Goal: Task Accomplishment & Management: Manage account settings

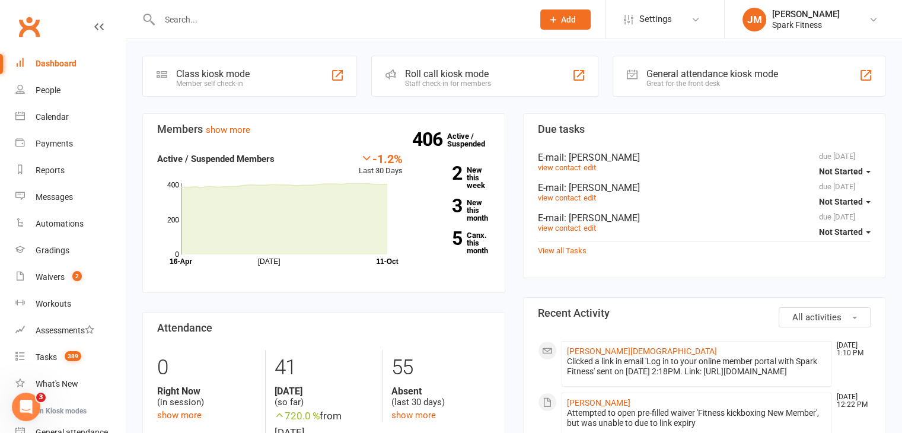
click at [216, 19] on input "text" at bounding box center [340, 19] width 369 height 17
type input "g"
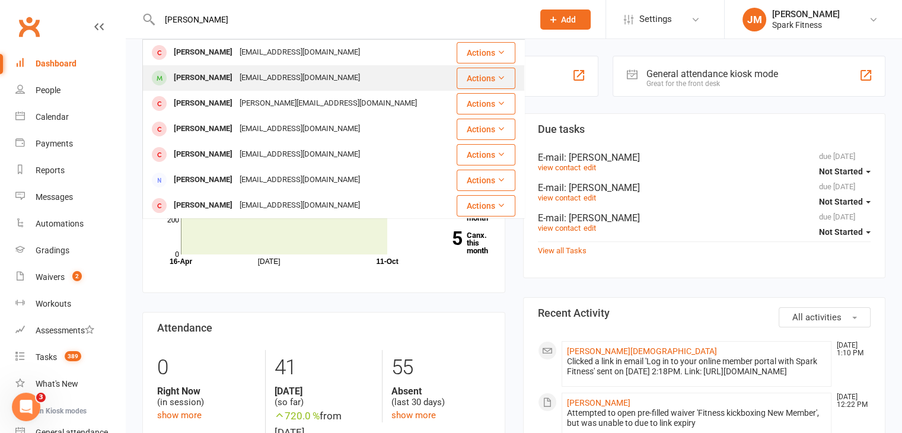
type input "[PERSON_NAME]"
click at [250, 78] on div "[EMAIL_ADDRESS][DOMAIN_NAME]" at bounding box center [299, 77] width 127 height 17
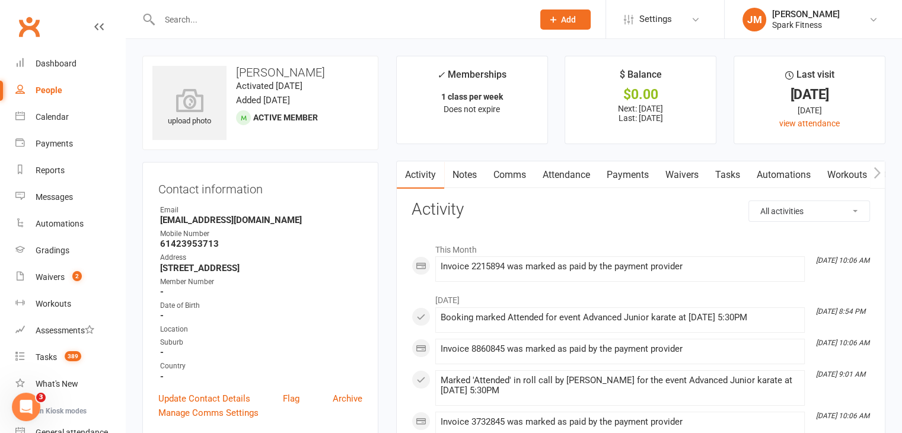
click at [608, 173] on link "Payments" at bounding box center [627, 174] width 59 height 27
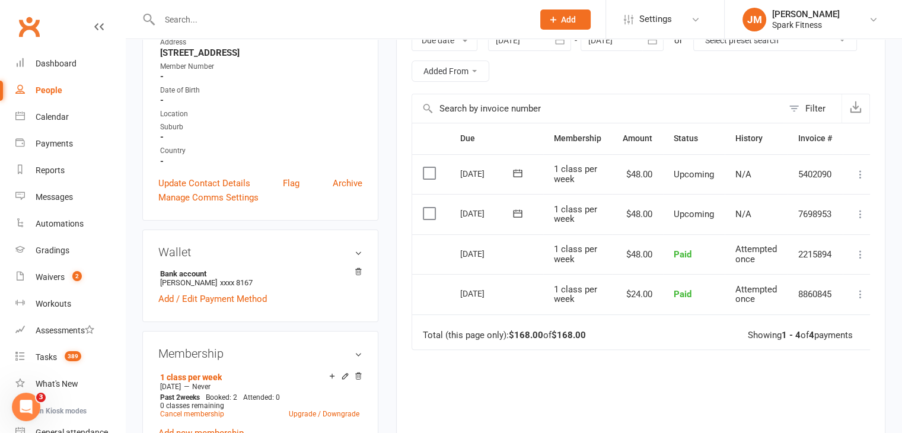
scroll to position [222, 0]
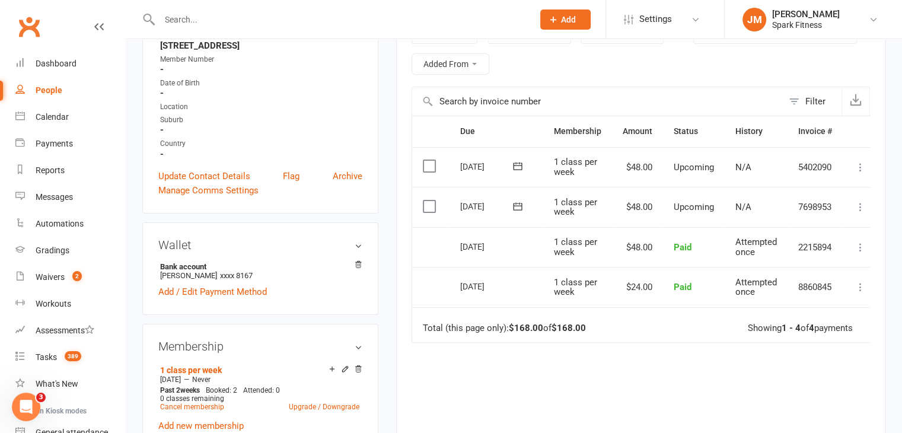
click at [866, 204] on button at bounding box center [860, 207] width 14 height 14
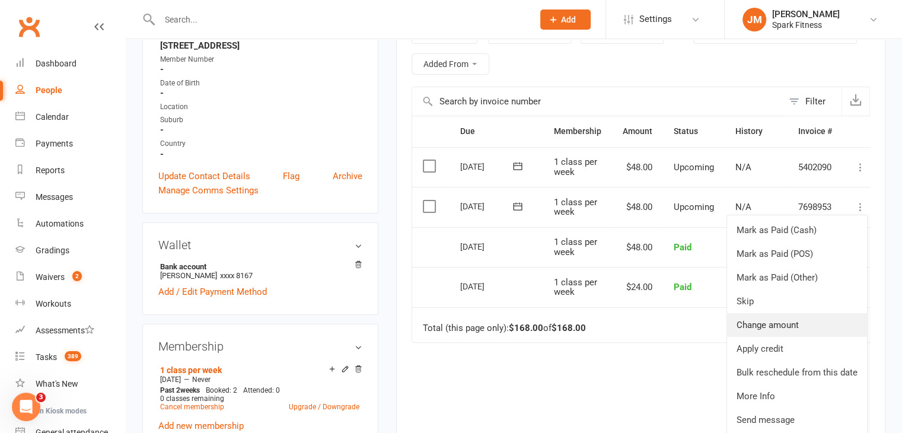
click at [767, 317] on link "Change amount" at bounding box center [797, 325] width 140 height 24
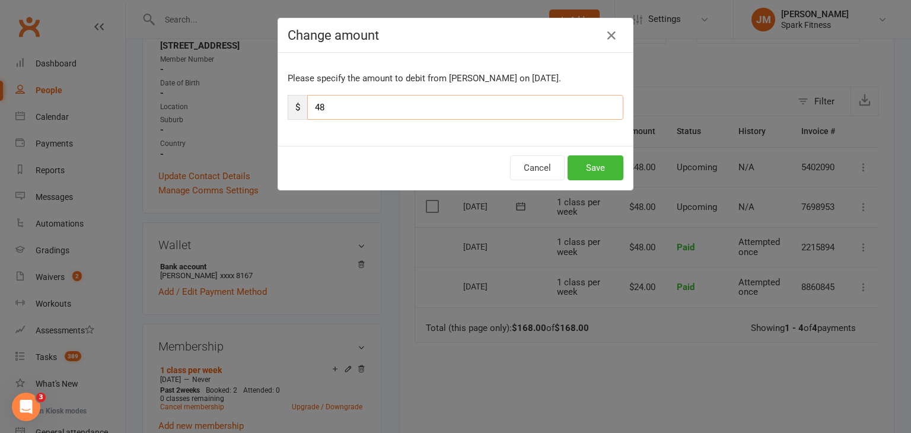
click at [327, 104] on input "48" at bounding box center [465, 107] width 316 height 25
type input "4"
type input "24"
click at [601, 171] on button "Save" at bounding box center [595, 167] width 56 height 25
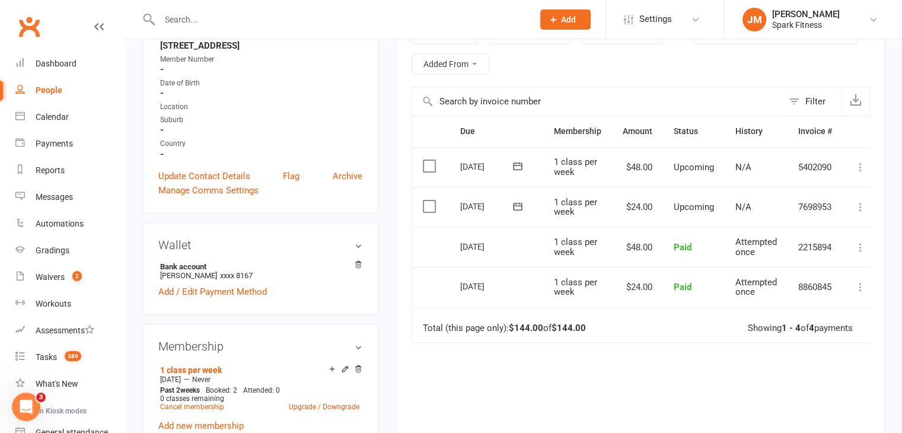
click at [197, 17] on input "text" at bounding box center [340, 19] width 369 height 17
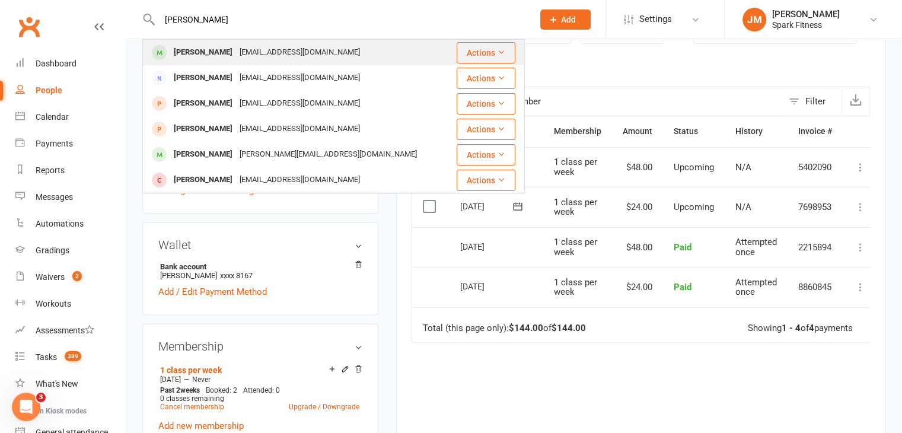
type input "[PERSON_NAME]"
click at [236, 44] on div "[EMAIL_ADDRESS][DOMAIN_NAME]" at bounding box center [299, 52] width 127 height 17
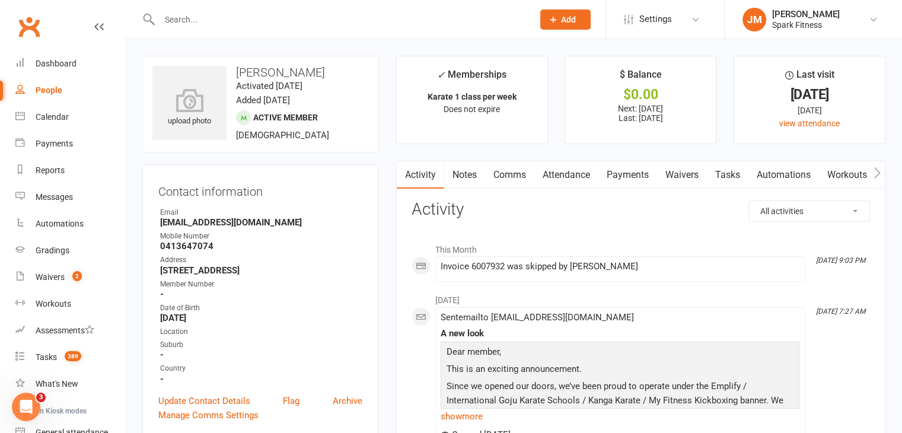
click at [625, 175] on link "Payments" at bounding box center [627, 174] width 59 height 27
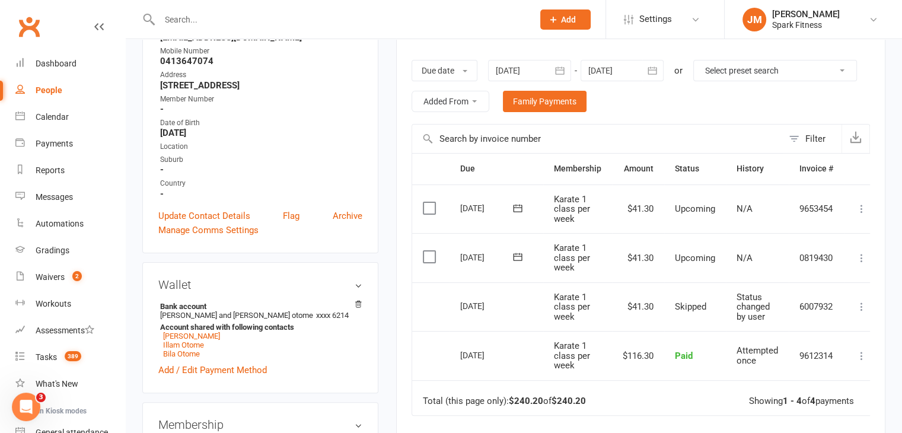
scroll to position [190, 0]
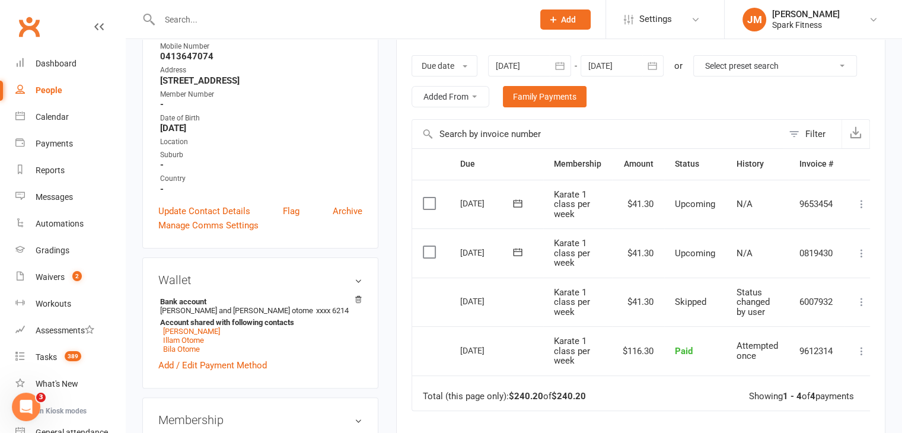
click at [863, 242] on td "Mark as Paid (Cash) Mark as Paid (POS) Mark as Paid (Other) Skip Change amount …" at bounding box center [862, 252] width 36 height 49
click at [863, 247] on icon at bounding box center [861, 253] width 12 height 12
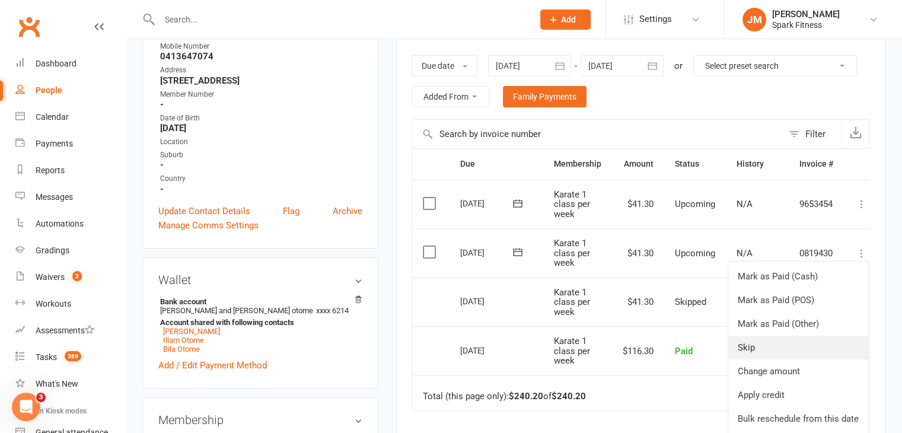
click at [747, 347] on link "Skip" at bounding box center [798, 348] width 140 height 24
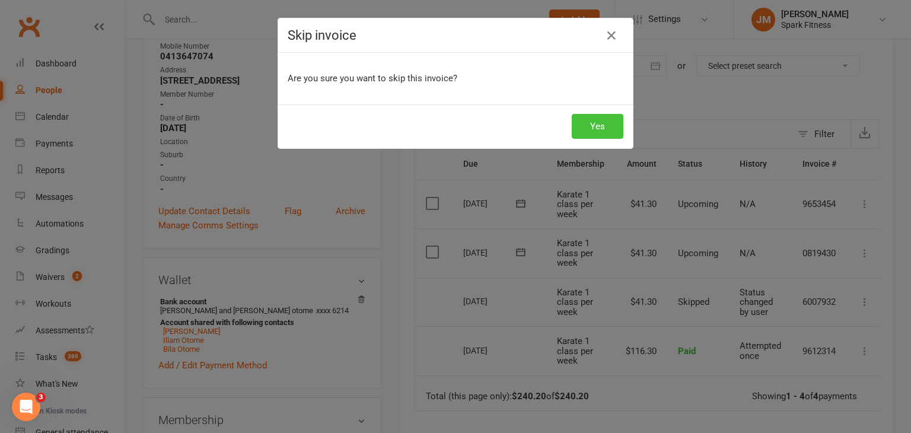
click at [585, 122] on button "Yes" at bounding box center [597, 126] width 52 height 25
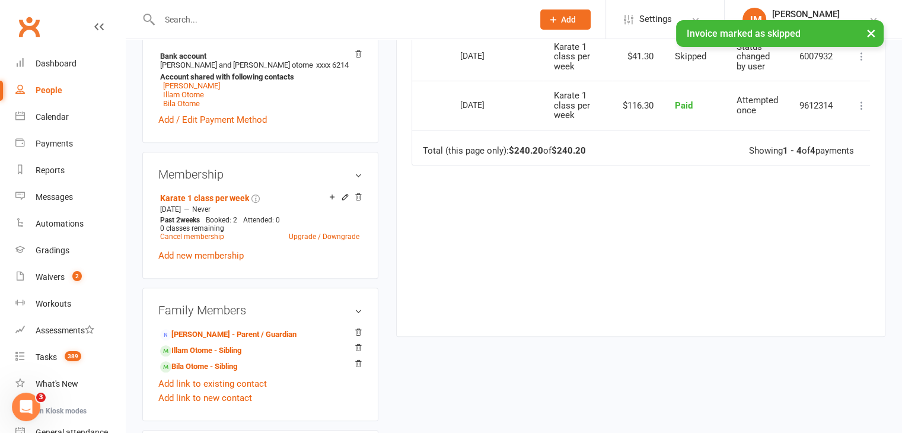
scroll to position [478, 0]
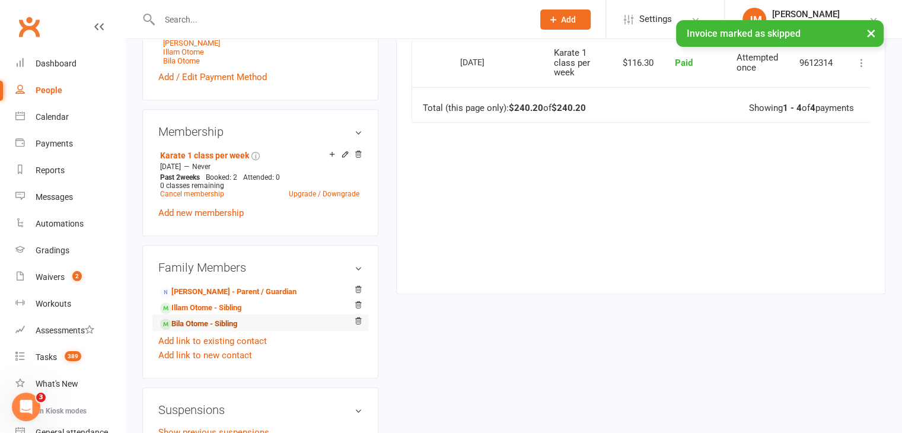
click at [213, 323] on link "Bila Otome - Sibling" at bounding box center [198, 324] width 77 height 12
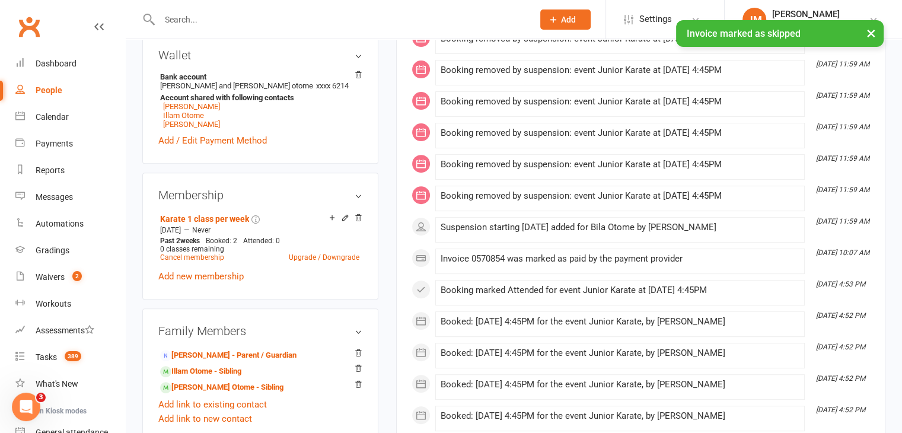
scroll to position [431, 0]
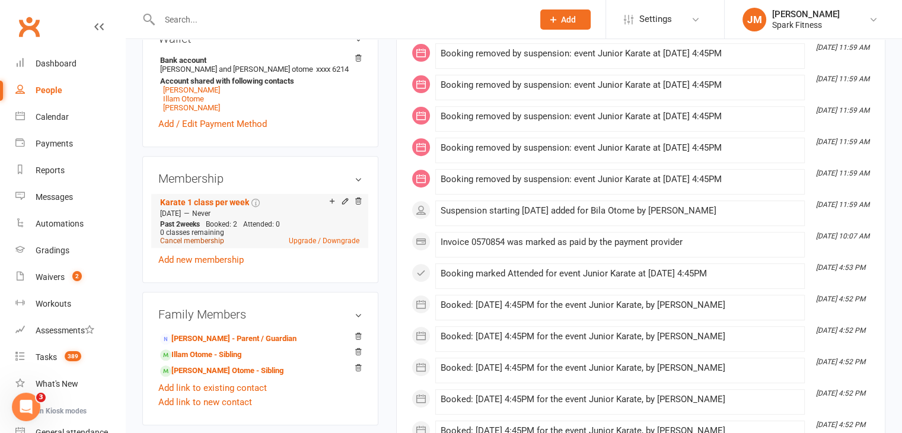
click at [194, 239] on link "Cancel membership" at bounding box center [192, 241] width 64 height 8
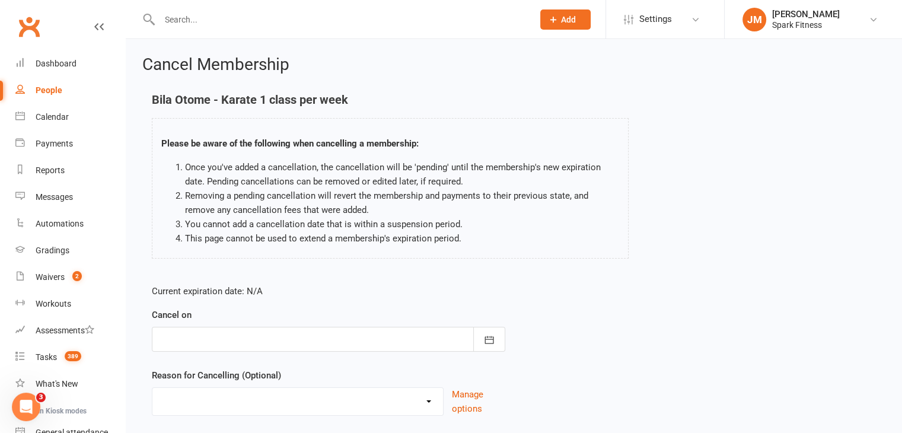
click at [345, 344] on div at bounding box center [328, 339] width 353 height 25
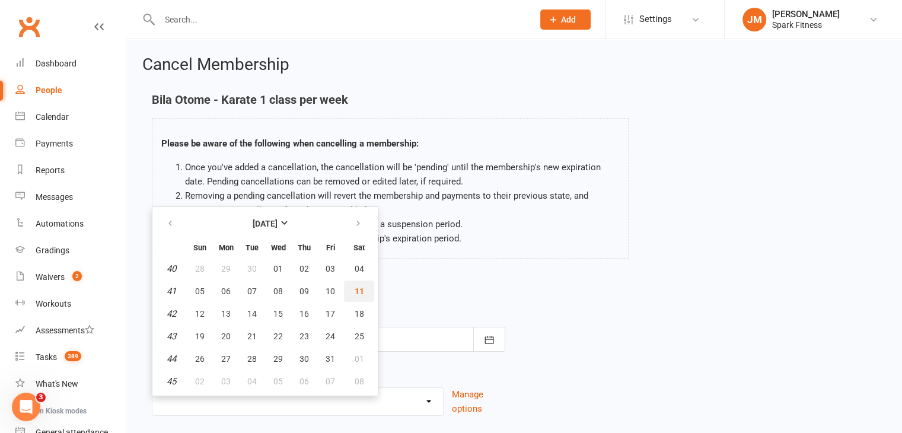
click at [356, 282] on button "11" at bounding box center [359, 290] width 30 height 21
type input "[DATE]"
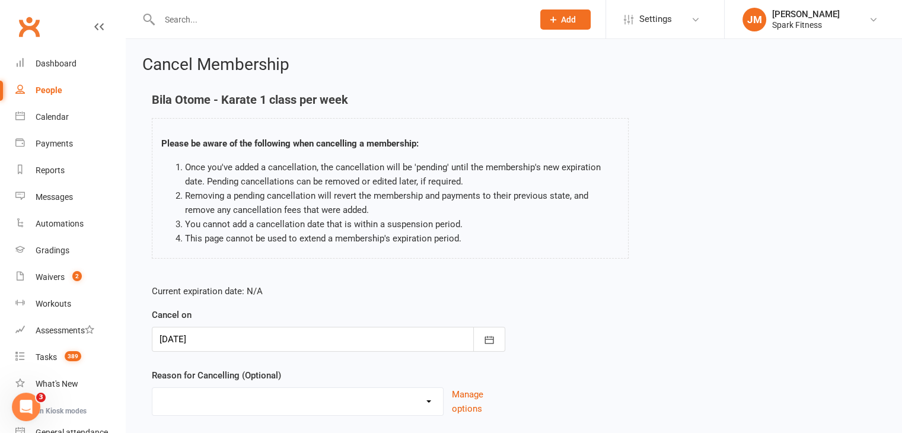
scroll to position [78, 0]
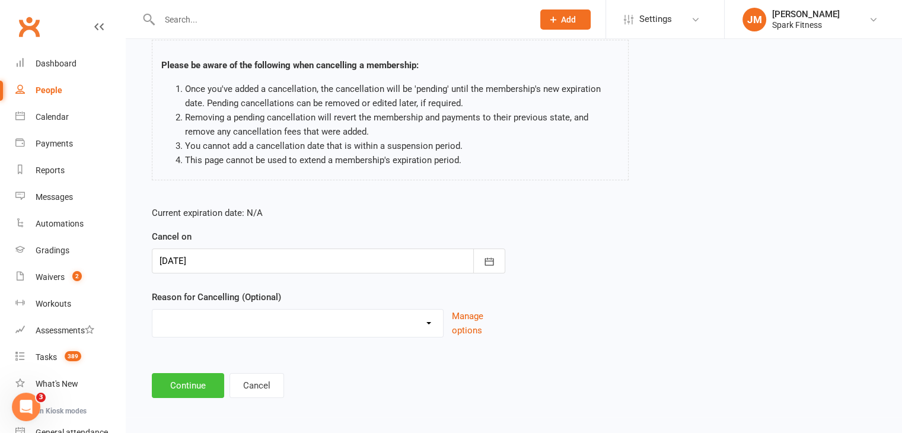
click at [180, 387] on button "Continue" at bounding box center [188, 385] width 72 height 25
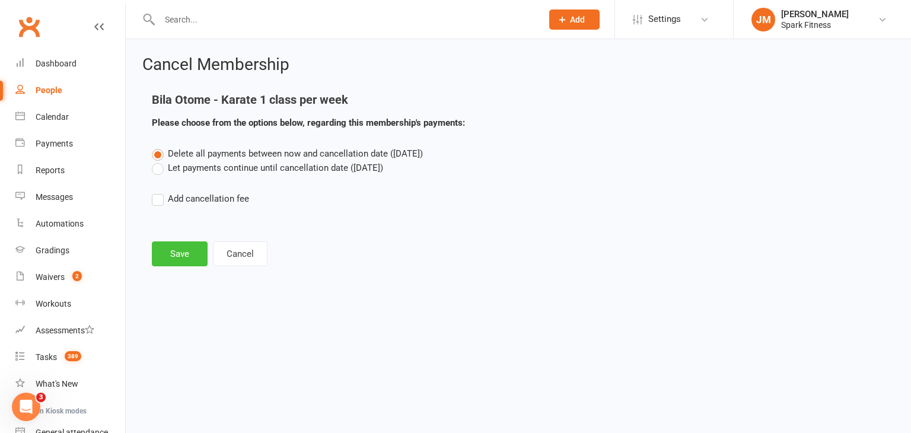
click at [176, 260] on button "Save" at bounding box center [180, 253] width 56 height 25
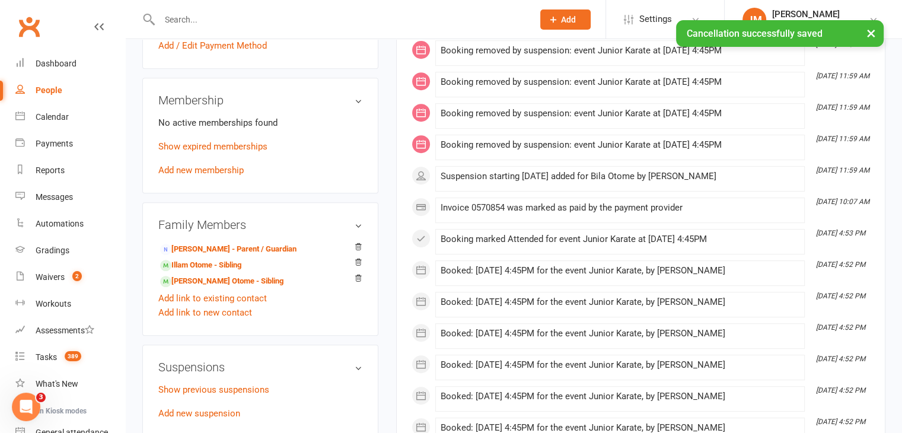
scroll to position [507, 0]
click at [203, 266] on link "Illam Otome - Sibling" at bounding box center [200, 264] width 81 height 12
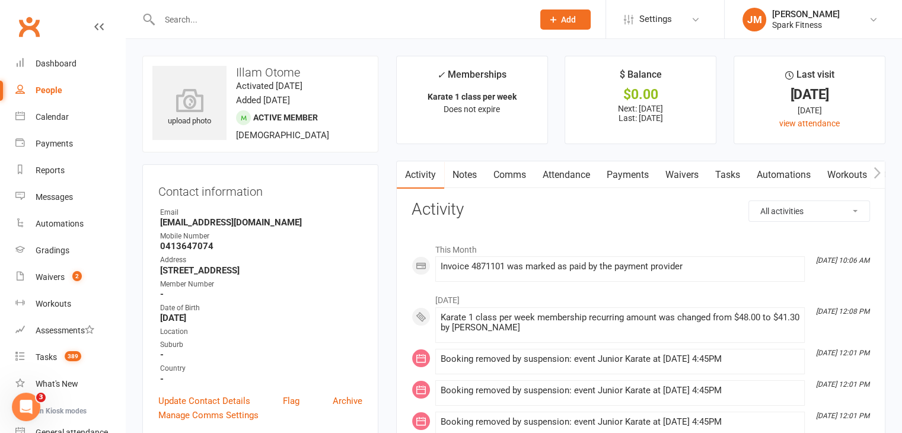
click at [636, 178] on link "Payments" at bounding box center [627, 174] width 59 height 27
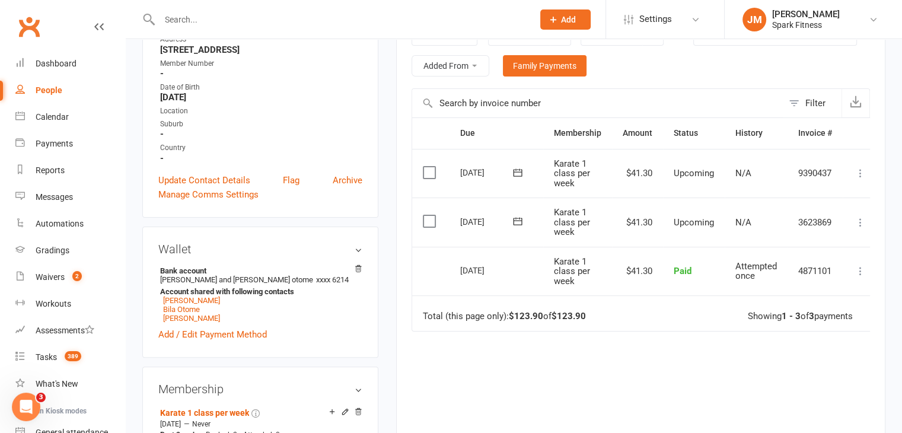
scroll to position [220, 0]
click at [863, 219] on icon at bounding box center [860, 223] width 12 height 12
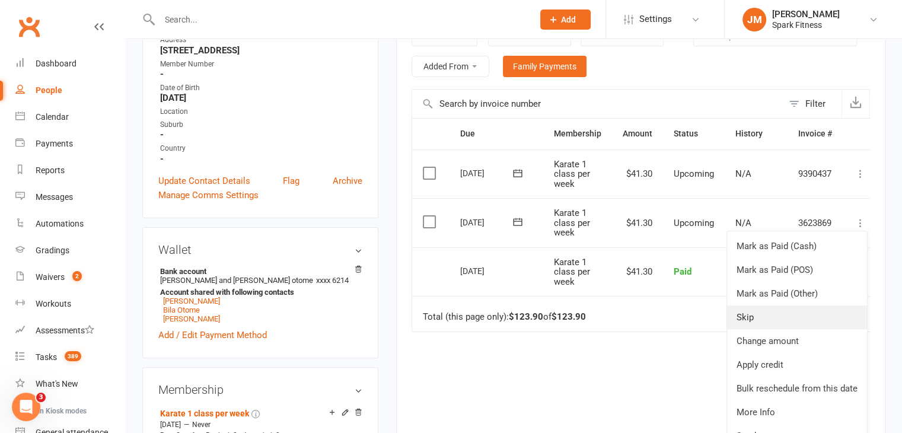
click at [739, 317] on link "Skip" at bounding box center [797, 317] width 140 height 24
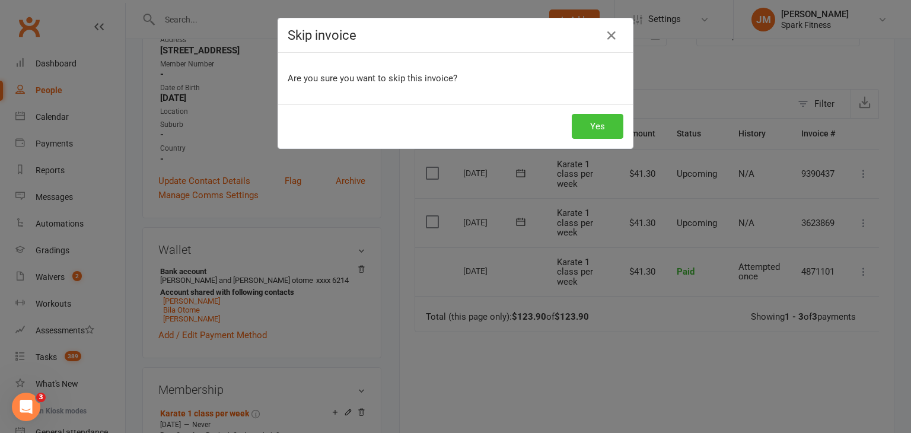
click at [590, 122] on button "Yes" at bounding box center [597, 126] width 52 height 25
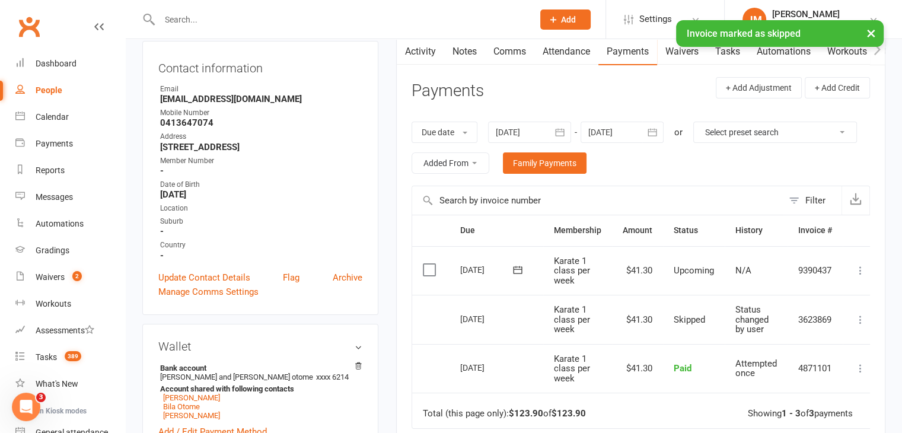
scroll to position [123, 0]
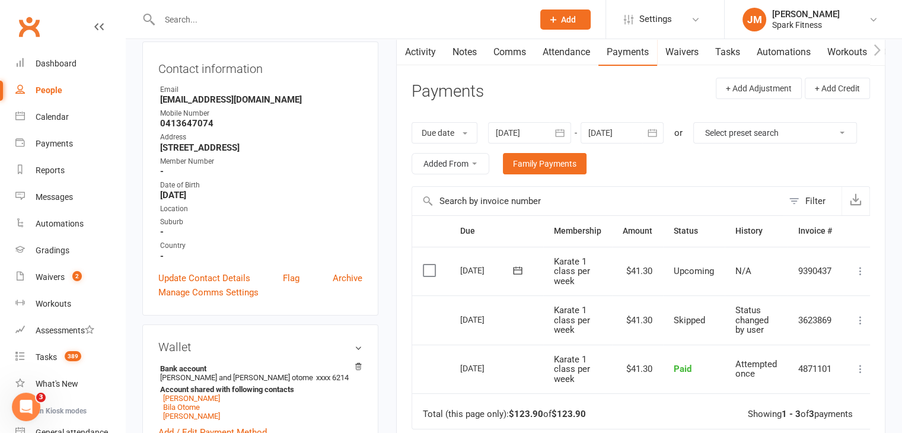
click at [229, 14] on input "text" at bounding box center [340, 19] width 369 height 17
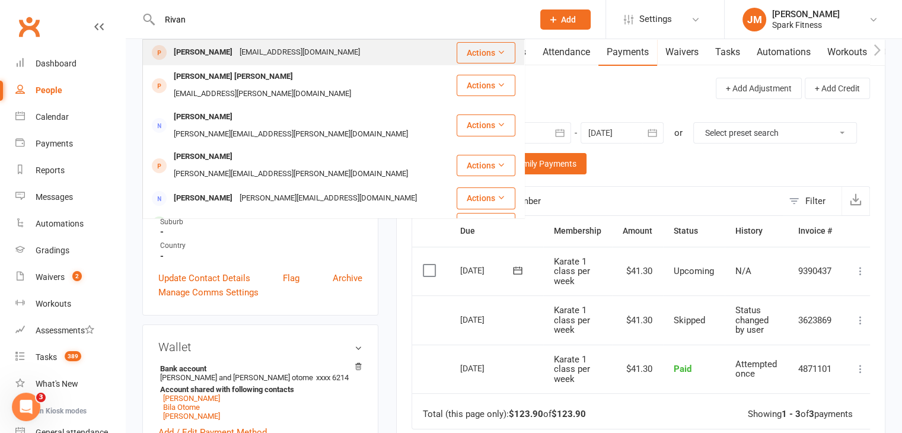
type input "Rivan"
click at [221, 57] on div "[PERSON_NAME]" at bounding box center [203, 52] width 66 height 17
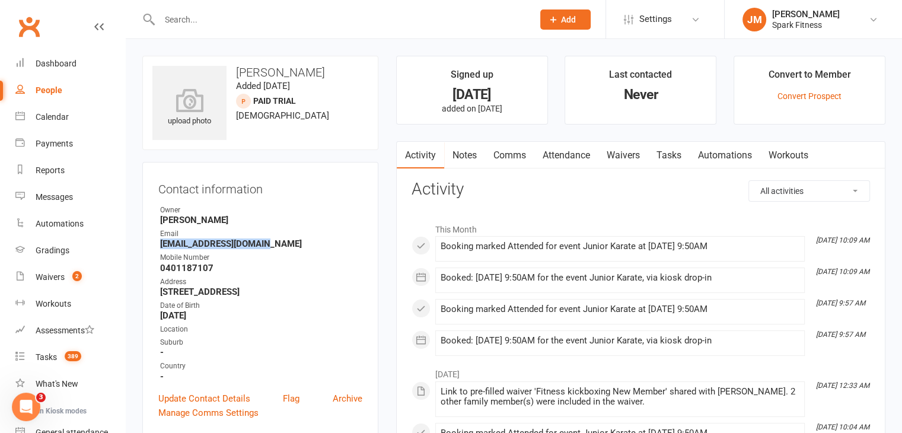
drag, startPoint x: 280, startPoint y: 242, endPoint x: 140, endPoint y: 243, distance: 139.9
copy strong "[EMAIL_ADDRESS][DOMAIN_NAME]"
click at [48, 283] on link "Waivers 2" at bounding box center [70, 277] width 110 height 27
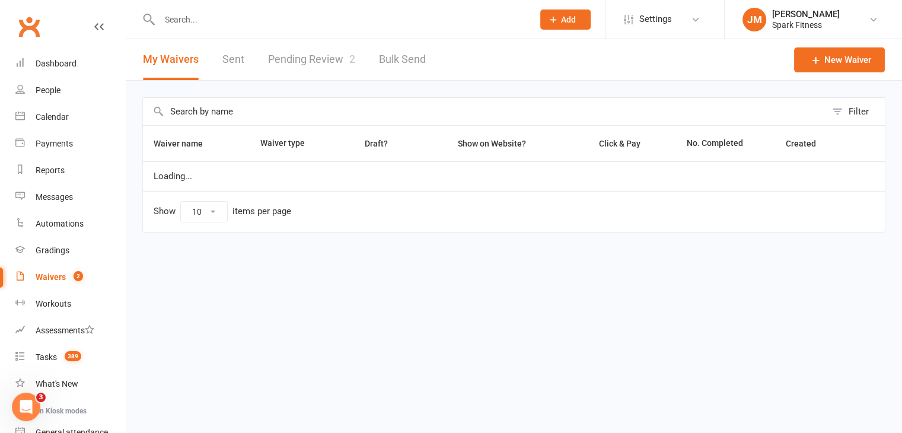
scroll to position [6, 0]
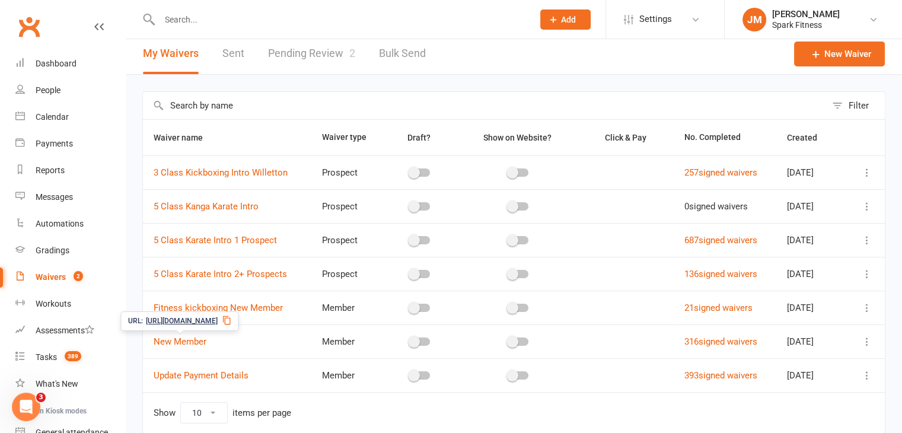
click at [203, 319] on span "[URL][DOMAIN_NAME]" at bounding box center [182, 320] width 72 height 11
click at [207, 22] on input "text" at bounding box center [340, 19] width 369 height 17
paste input "[PERSON_NAME]"
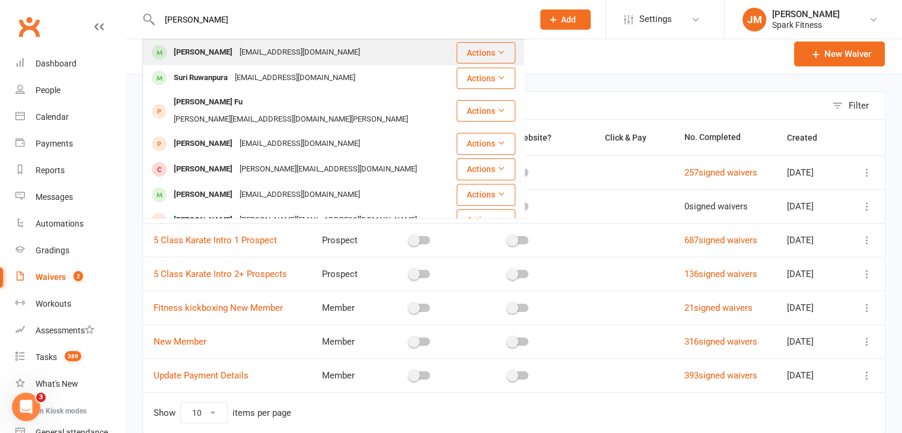
type input "[PERSON_NAME]"
click at [253, 53] on div "[EMAIL_ADDRESS][DOMAIN_NAME]" at bounding box center [299, 52] width 127 height 17
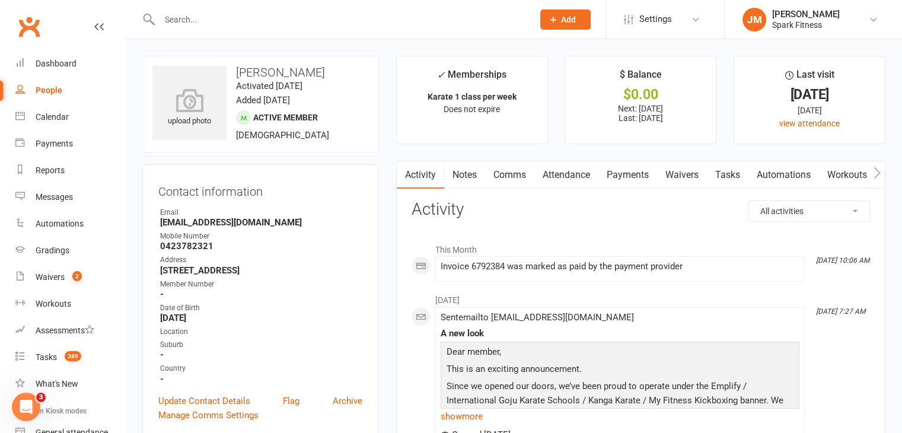
click at [622, 174] on link "Payments" at bounding box center [627, 174] width 59 height 27
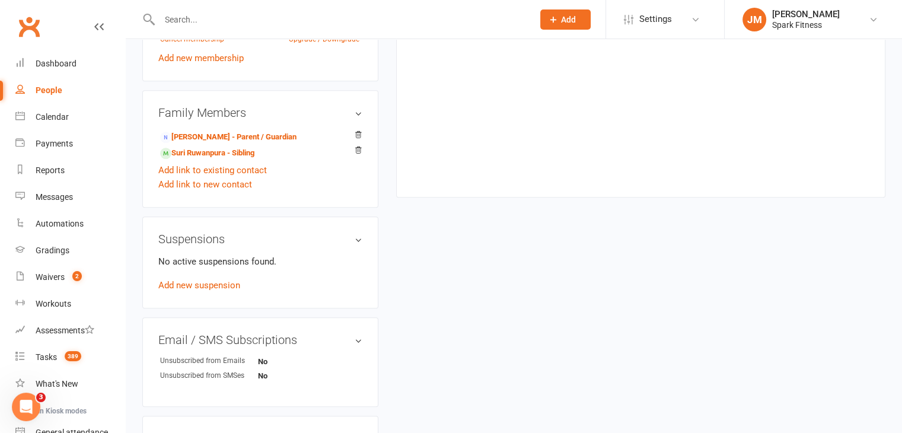
scroll to position [625, 0]
click at [199, 283] on link "Add new suspension" at bounding box center [199, 283] width 82 height 11
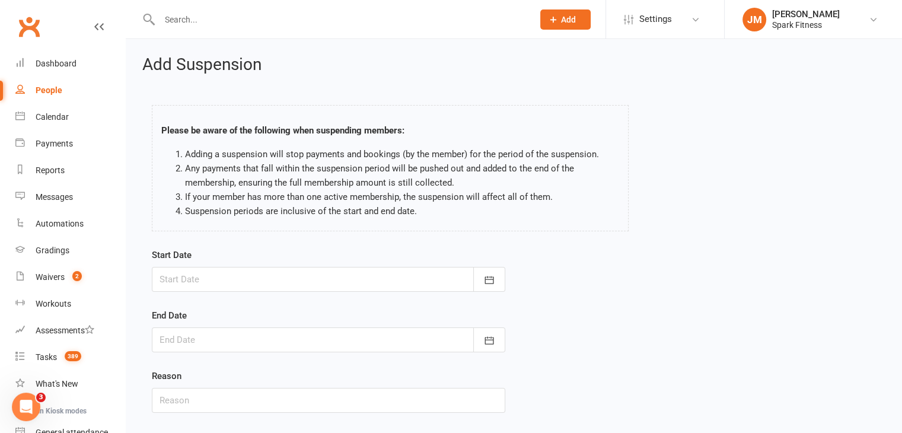
click at [362, 272] on div at bounding box center [328, 279] width 353 height 25
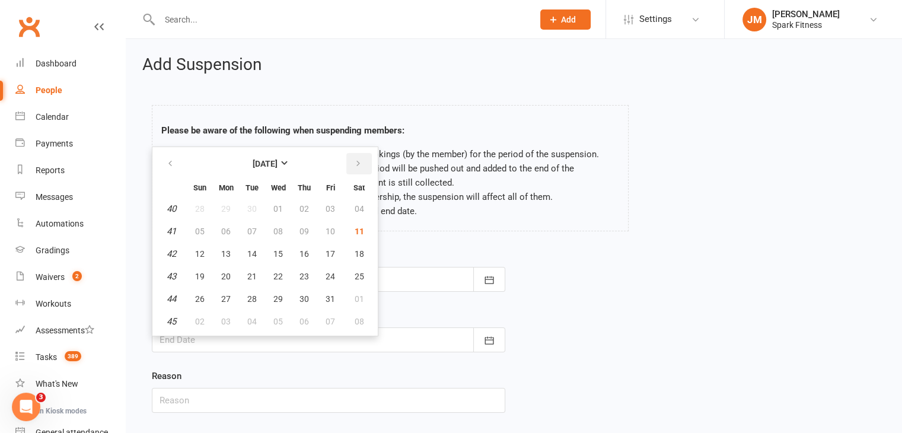
click at [354, 164] on icon "button" at bounding box center [358, 163] width 8 height 9
click at [322, 235] on button "12" at bounding box center [330, 231] width 25 height 21
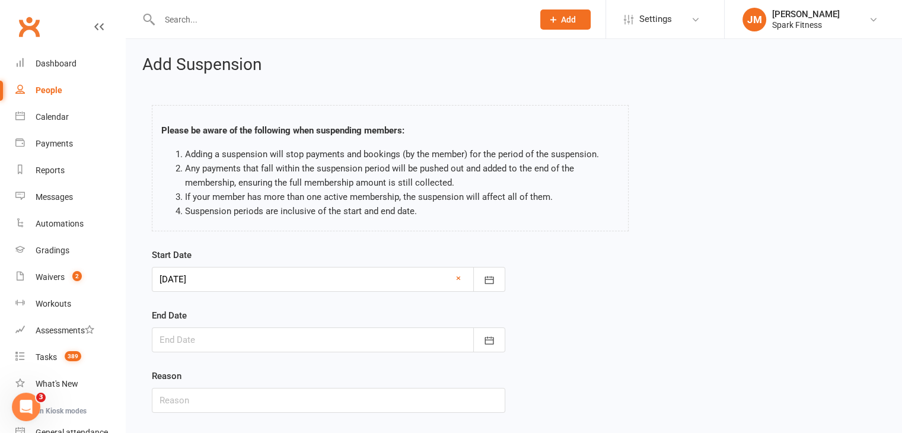
click at [254, 285] on div at bounding box center [328, 279] width 353 height 25
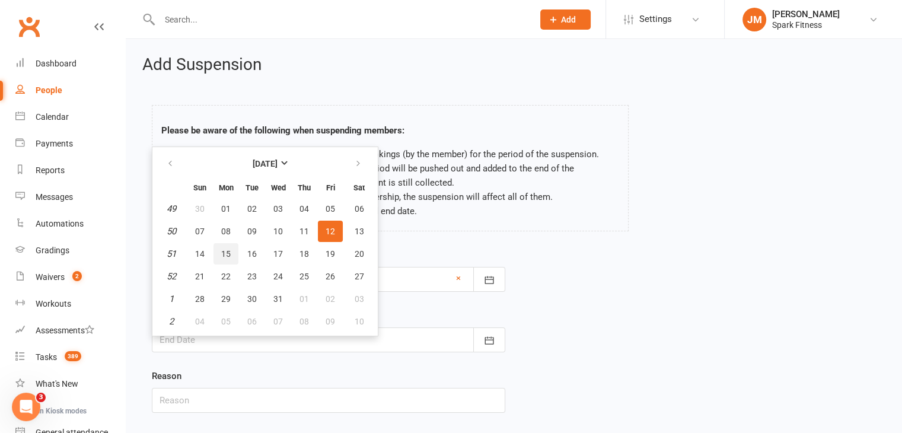
click at [221, 249] on span "15" at bounding box center [225, 253] width 9 height 9
type input "[DATE]"
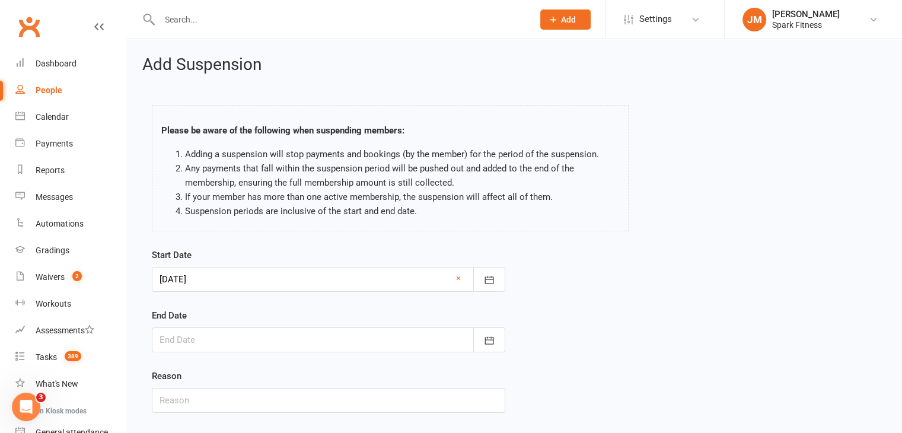
click at [309, 328] on div at bounding box center [328, 339] width 353 height 25
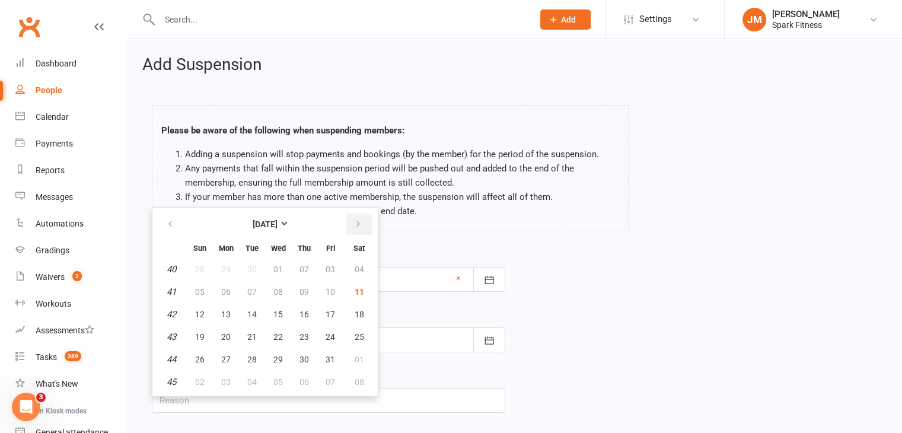
click at [356, 230] on button "button" at bounding box center [358, 223] width 25 height 21
click at [232, 307] on button "12" at bounding box center [225, 314] width 25 height 21
type input "[DATE]"
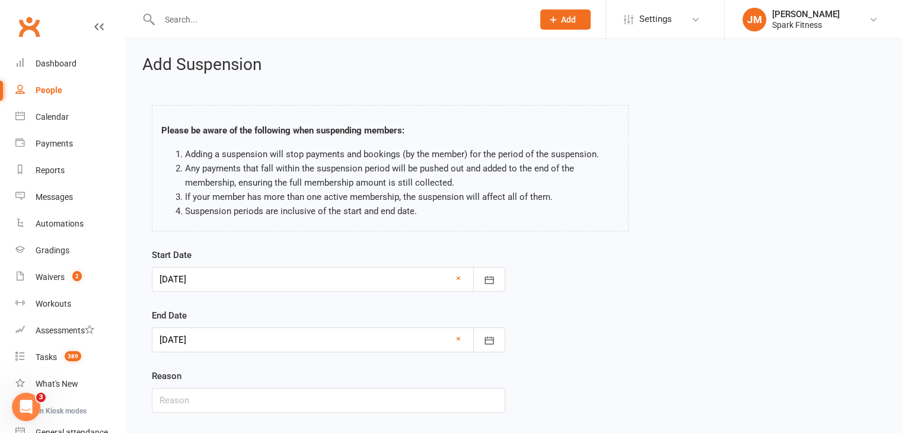
scroll to position [73, 0]
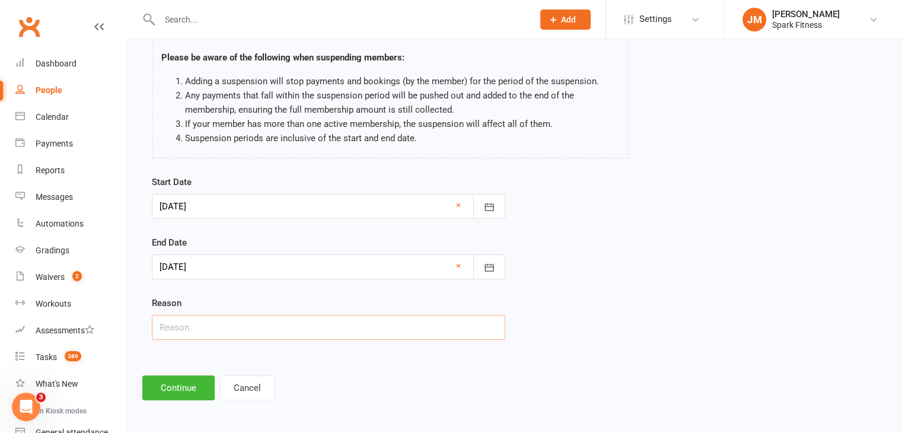
click at [203, 325] on input "text" at bounding box center [328, 327] width 353 height 25
type input "Holiday"
click at [188, 379] on button "Continue" at bounding box center [178, 387] width 72 height 25
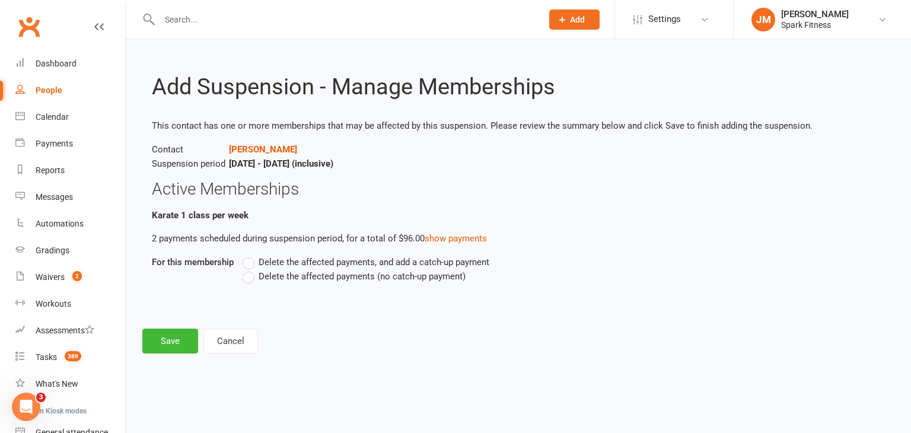
click at [293, 276] on span "Delete the affected payments (no catch-up payment)" at bounding box center [361, 275] width 207 height 12
click at [250, 269] on input "Delete the affected payments (no catch-up payment)" at bounding box center [246, 269] width 8 height 0
click at [170, 342] on button "Save" at bounding box center [170, 340] width 56 height 25
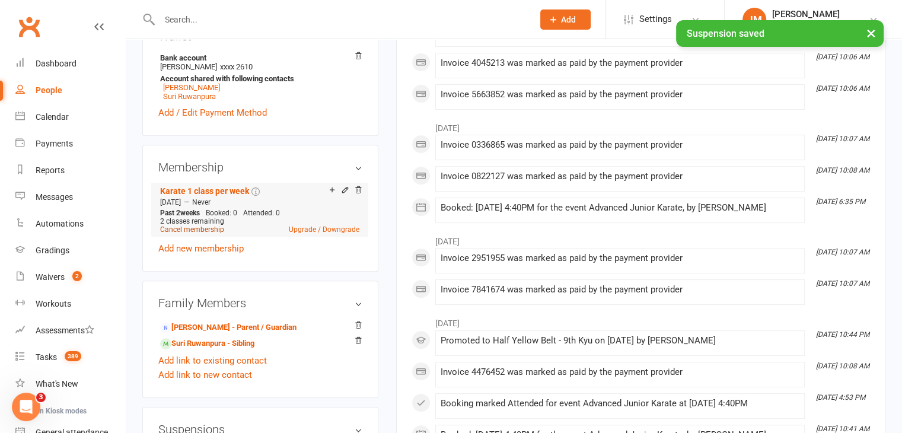
scroll to position [434, 0]
click at [200, 346] on link "Suri Ruwanpura - Sibling" at bounding box center [207, 343] width 94 height 12
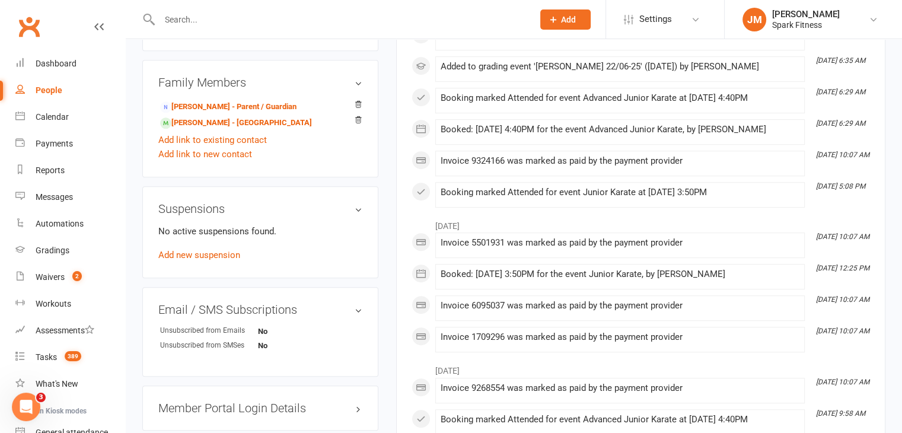
scroll to position [672, 0]
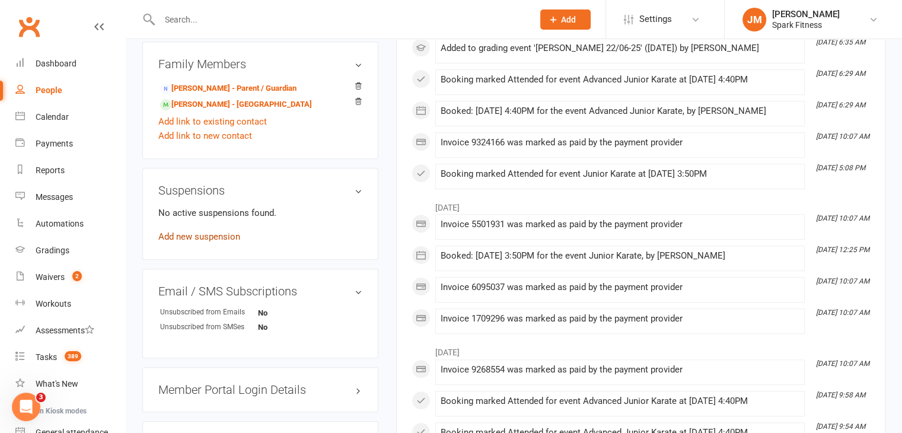
click at [178, 238] on link "Add new suspension" at bounding box center [199, 236] width 82 height 11
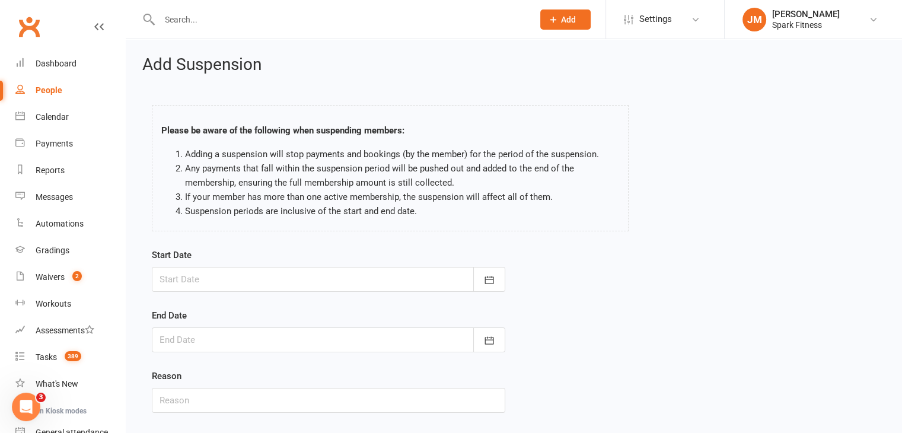
click at [305, 276] on div at bounding box center [328, 279] width 353 height 25
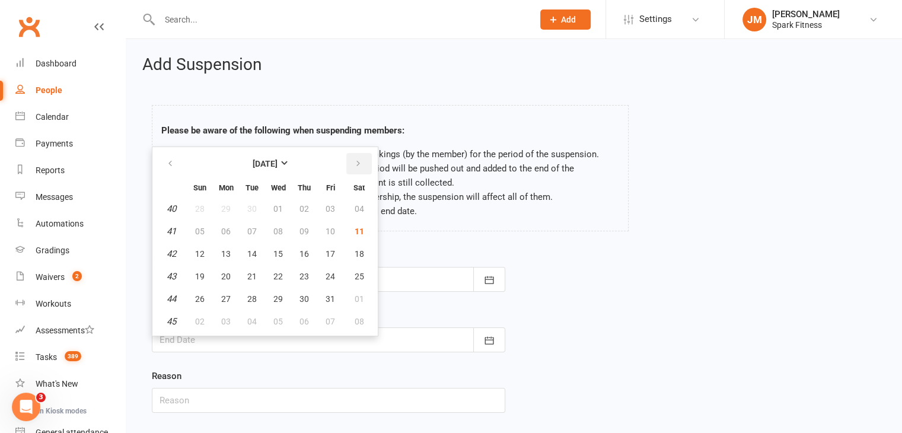
click at [365, 159] on button "button" at bounding box center [358, 163] width 25 height 21
click at [226, 252] on span "15" at bounding box center [225, 253] width 9 height 9
type input "[DATE]"
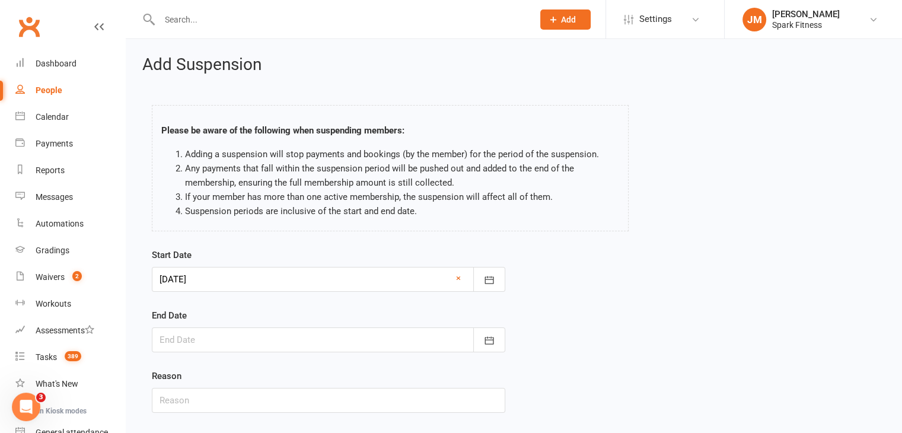
click at [238, 343] on div at bounding box center [328, 339] width 353 height 25
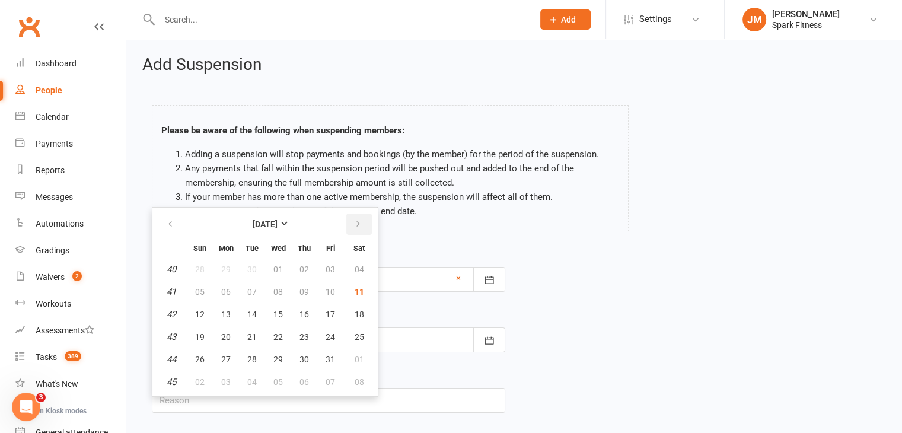
click at [355, 219] on icon "button" at bounding box center [358, 223] width 8 height 9
click at [235, 312] on button "12" at bounding box center [225, 314] width 25 height 21
type input "[DATE]"
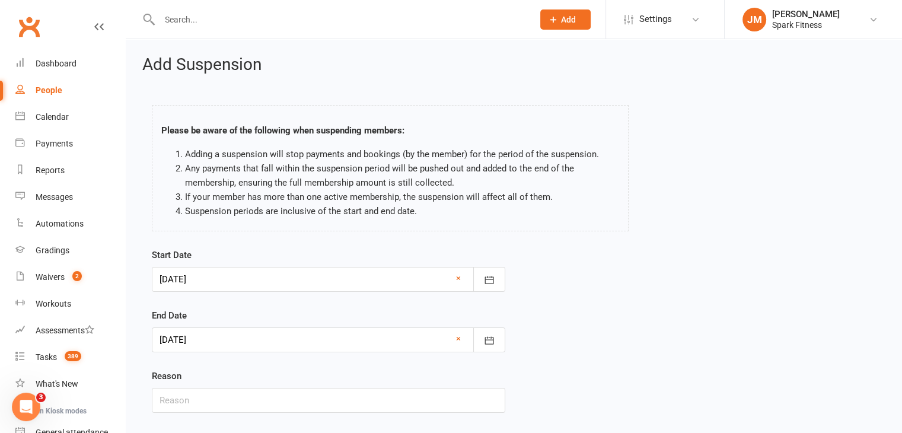
scroll to position [73, 0]
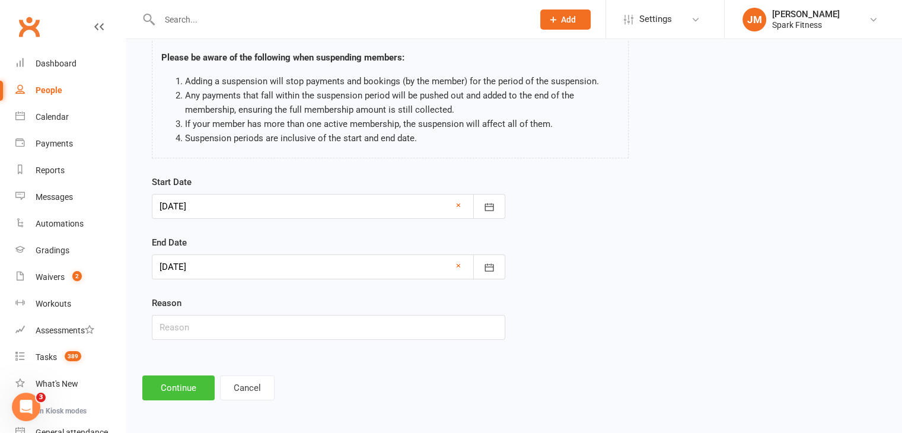
click at [185, 381] on button "Continue" at bounding box center [178, 387] width 72 height 25
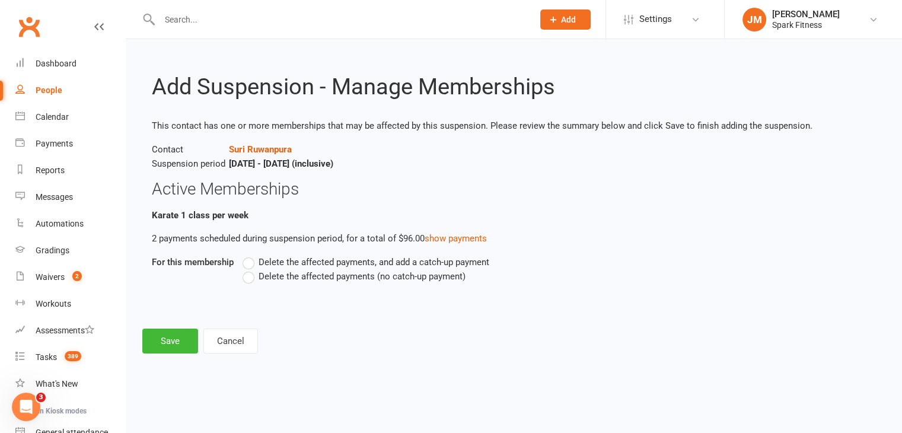
scroll to position [0, 0]
click at [285, 275] on span "Delete the affected payments (no catch-up payment)" at bounding box center [361, 275] width 207 height 12
click at [250, 269] on input "Delete the affected payments (no catch-up payment)" at bounding box center [246, 269] width 8 height 0
click at [174, 344] on button "Save" at bounding box center [170, 340] width 56 height 25
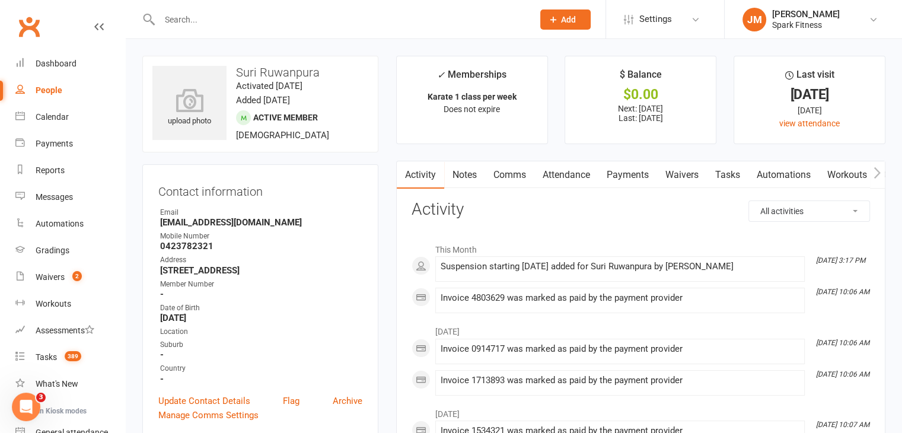
click at [612, 174] on link "Payments" at bounding box center [627, 174] width 59 height 27
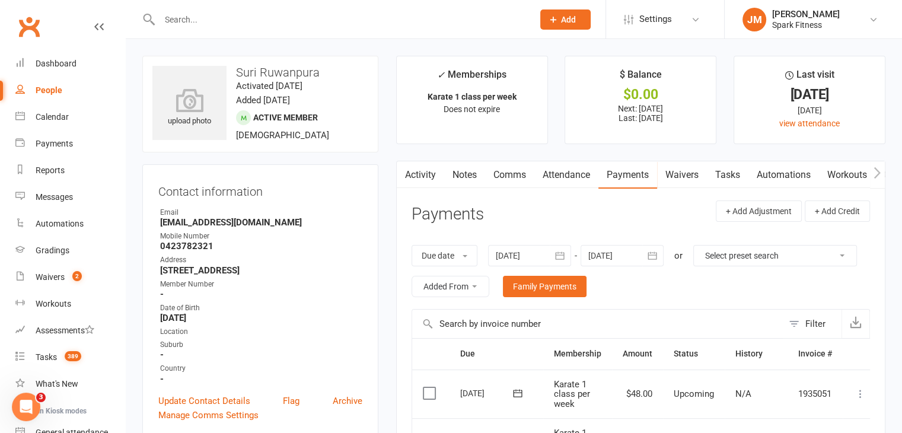
click at [204, 16] on input "text" at bounding box center [340, 19] width 369 height 17
paste input "[EMAIL_ADDRESS][DOMAIN_NAME]"
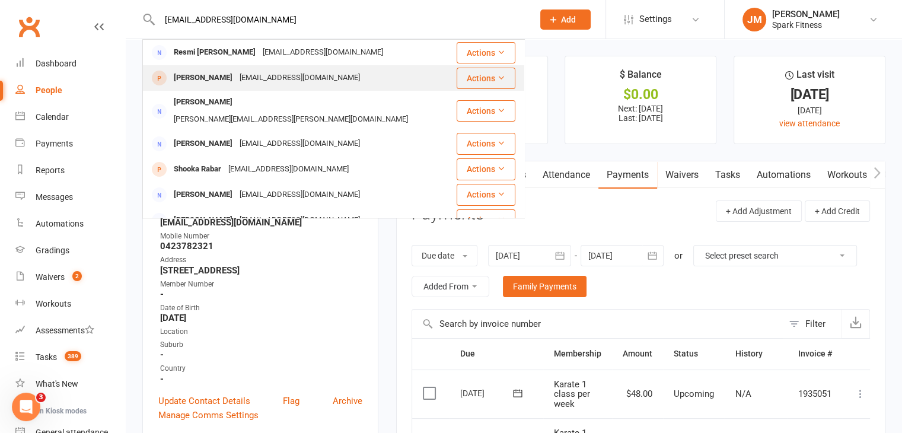
type input "[EMAIL_ADDRESS][DOMAIN_NAME]"
click at [249, 79] on div "[EMAIL_ADDRESS][DOMAIN_NAME]" at bounding box center [299, 77] width 127 height 17
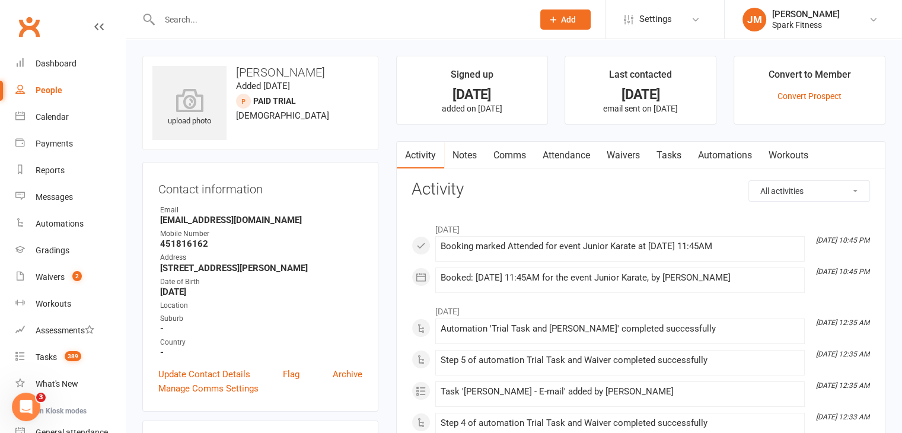
click at [589, 159] on link "Attendance" at bounding box center [566, 155] width 64 height 27
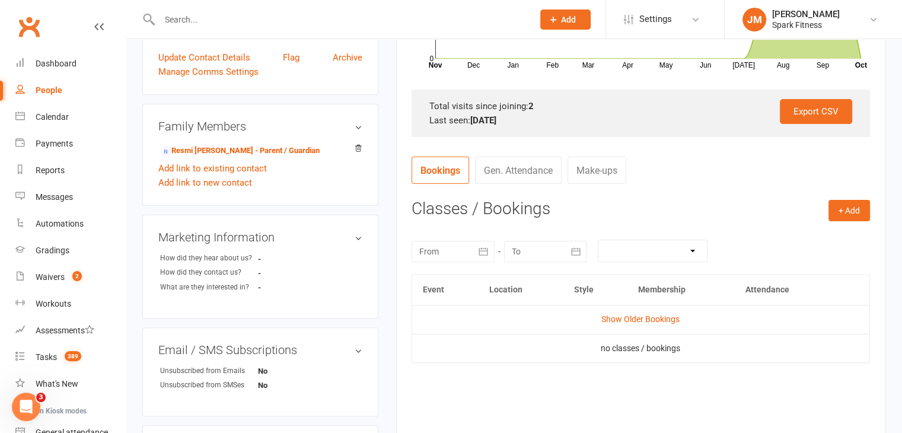
scroll to position [371, 0]
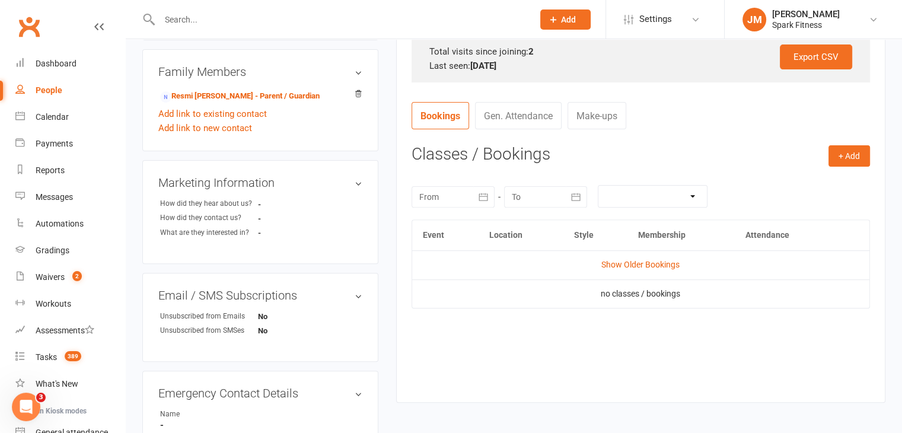
click at [222, 23] on input "text" at bounding box center [340, 19] width 369 height 17
click at [59, 69] on link "Dashboard" at bounding box center [70, 63] width 110 height 27
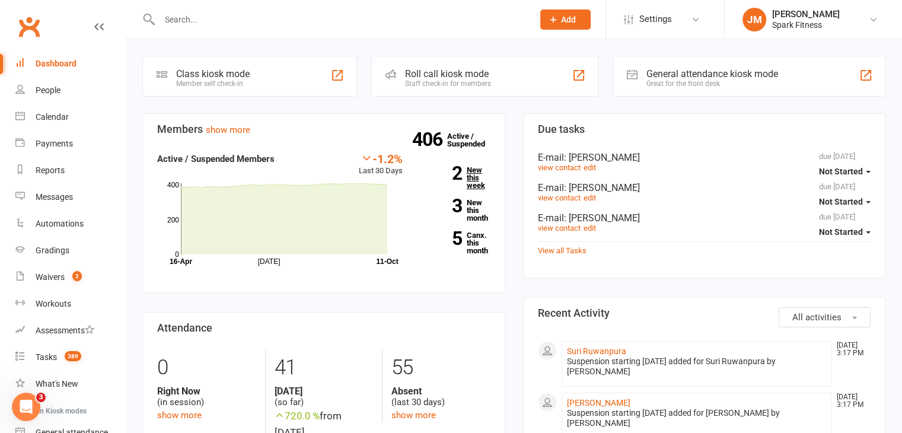
click at [474, 167] on link "2 New this week" at bounding box center [455, 177] width 70 height 23
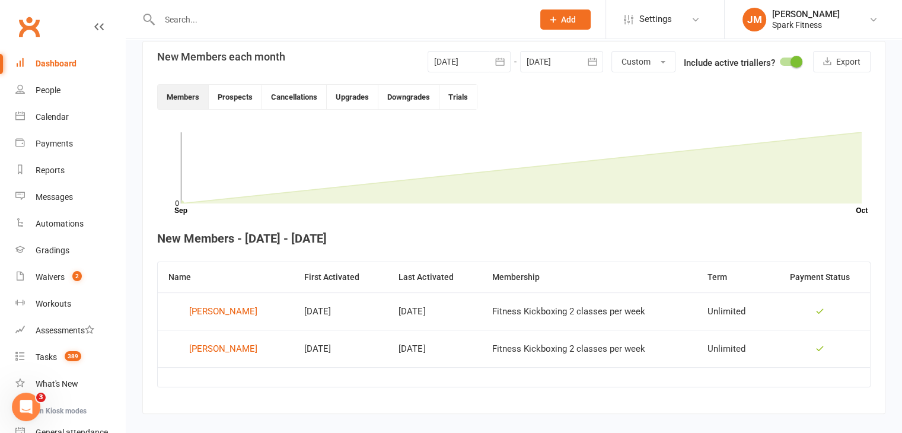
scroll to position [287, 0]
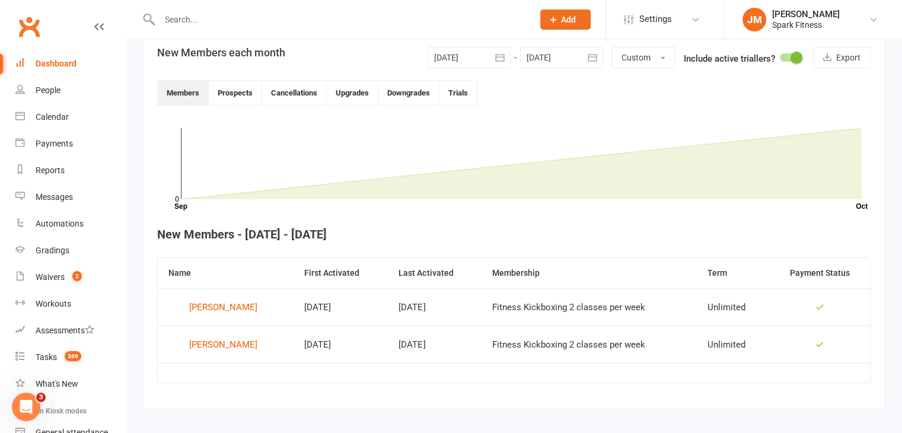
click at [459, 59] on div at bounding box center [468, 57] width 83 height 21
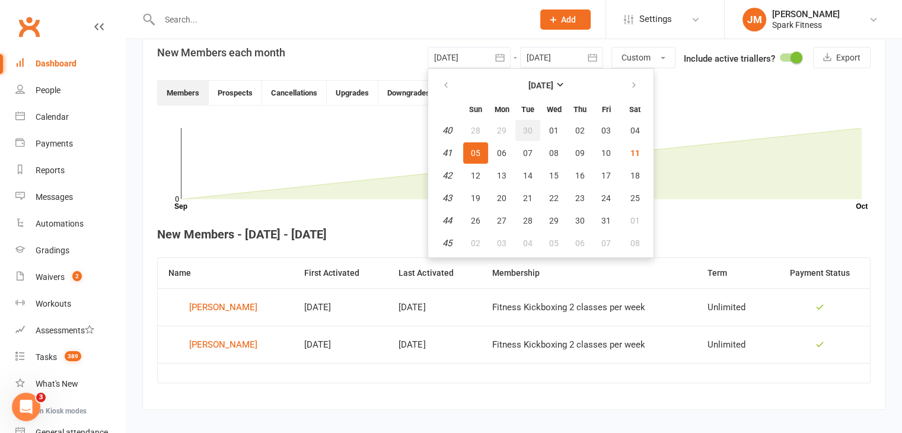
click at [529, 123] on button "30" at bounding box center [527, 130] width 25 height 21
type input "[DATE]"
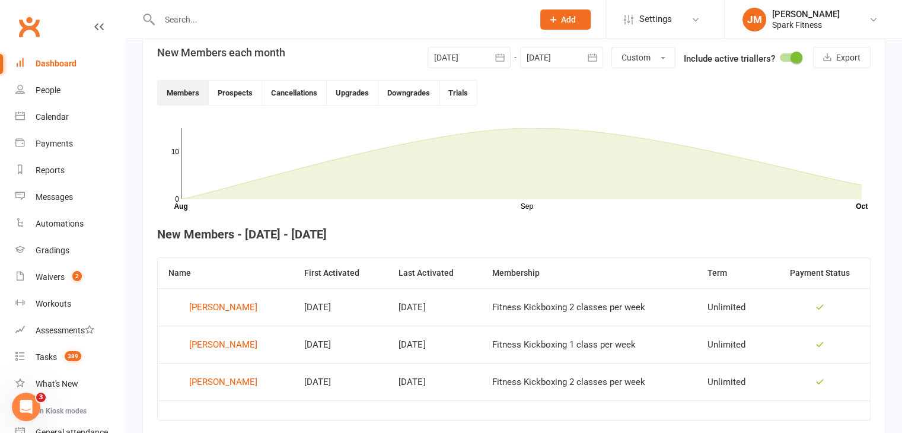
click at [538, 58] on div at bounding box center [561, 57] width 83 height 21
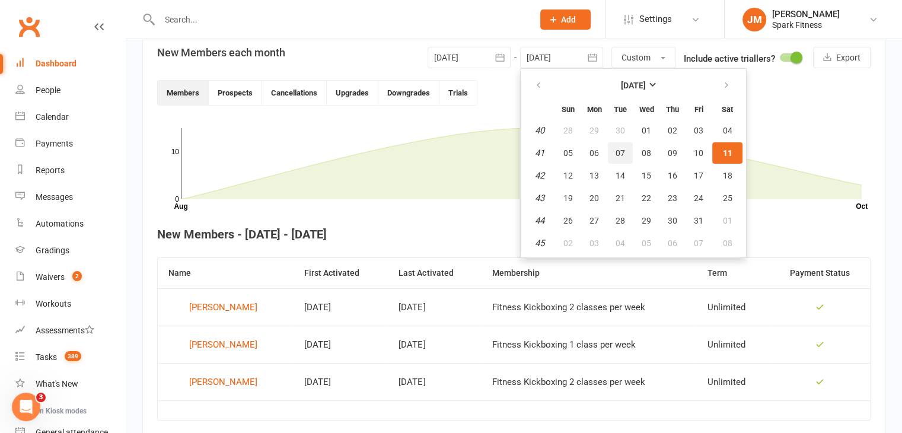
click at [627, 151] on button "07" at bounding box center [620, 152] width 25 height 21
type input "[DATE]"
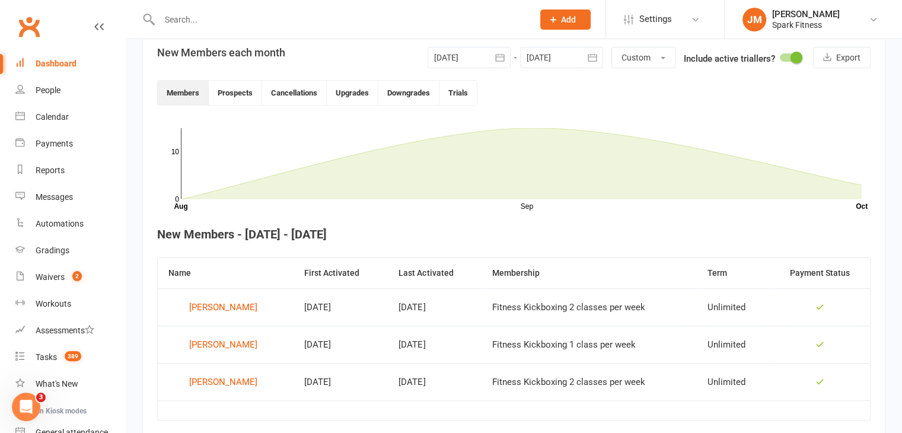
scroll to position [262, 0]
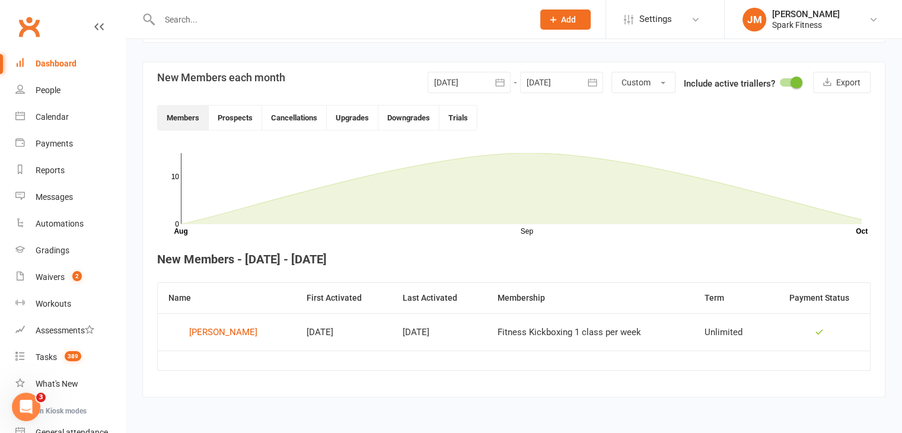
click at [477, 86] on div at bounding box center [468, 82] width 83 height 21
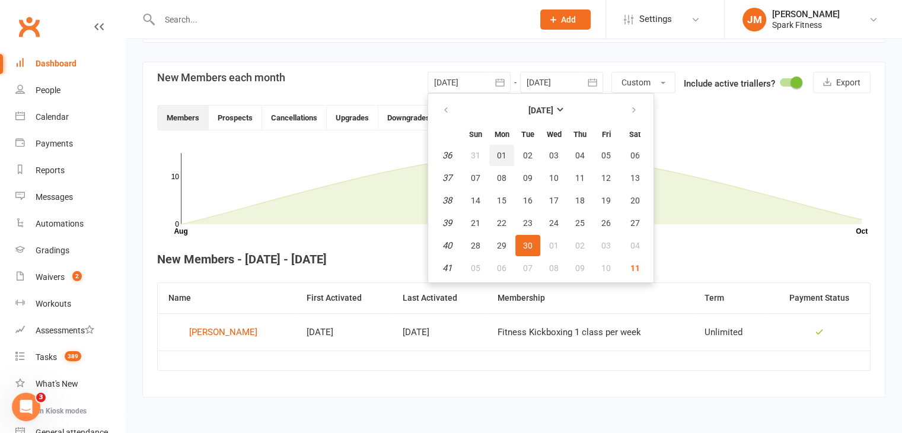
click at [503, 155] on span "01" at bounding box center [501, 155] width 9 height 9
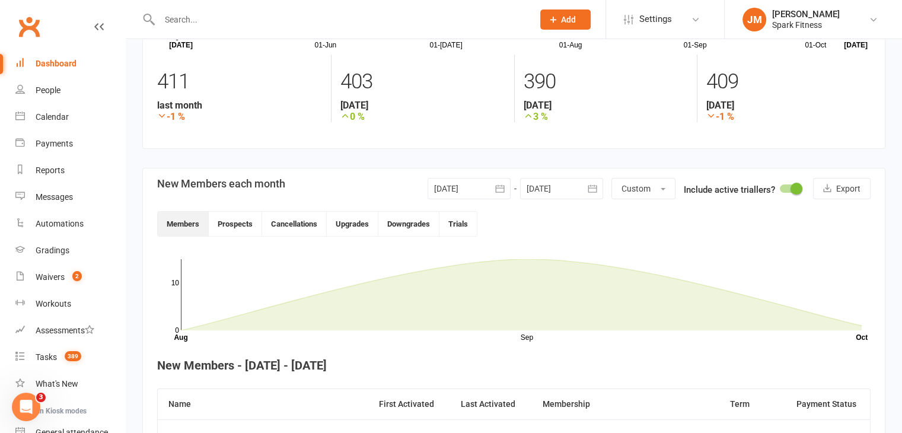
scroll to position [157, 0]
click at [481, 192] on div at bounding box center [468, 187] width 83 height 21
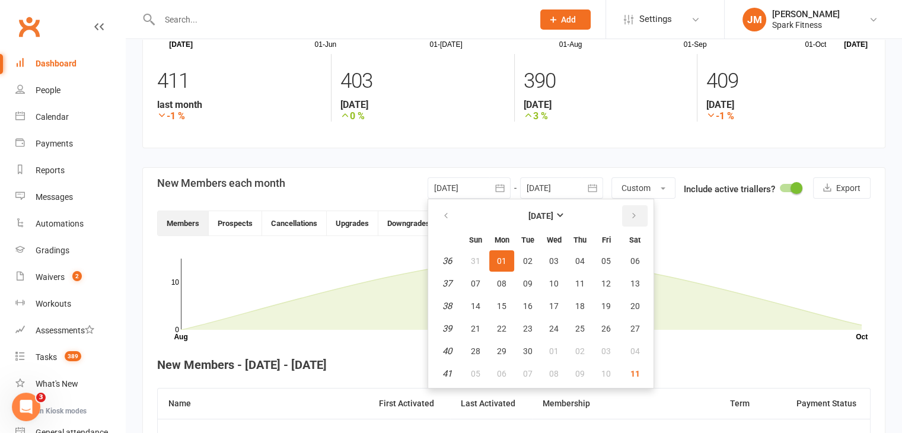
click at [636, 209] on button "button" at bounding box center [634, 215] width 25 height 21
click at [445, 212] on icon "button" at bounding box center [446, 215] width 8 height 9
click at [543, 344] on button "01" at bounding box center [553, 350] width 25 height 21
type input "[DATE]"
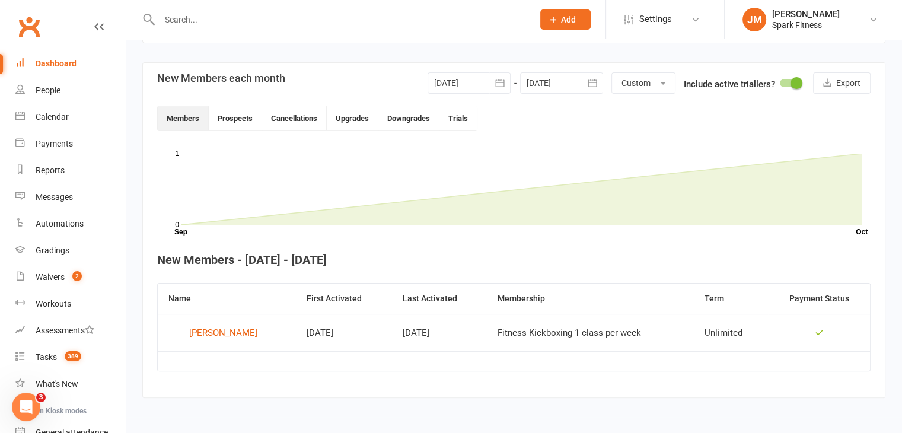
scroll to position [262, 0]
click at [227, 126] on button "Prospects" at bounding box center [235, 118] width 53 height 24
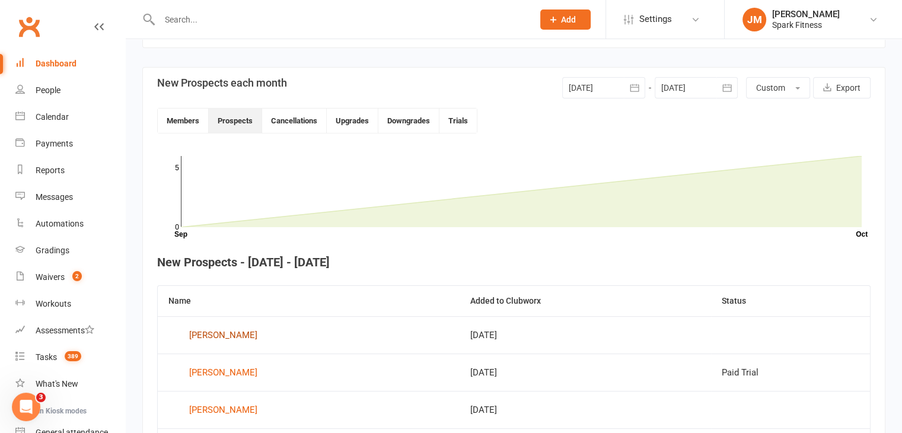
scroll to position [257, 0]
click at [309, 124] on button "Cancellations" at bounding box center [294, 120] width 65 height 24
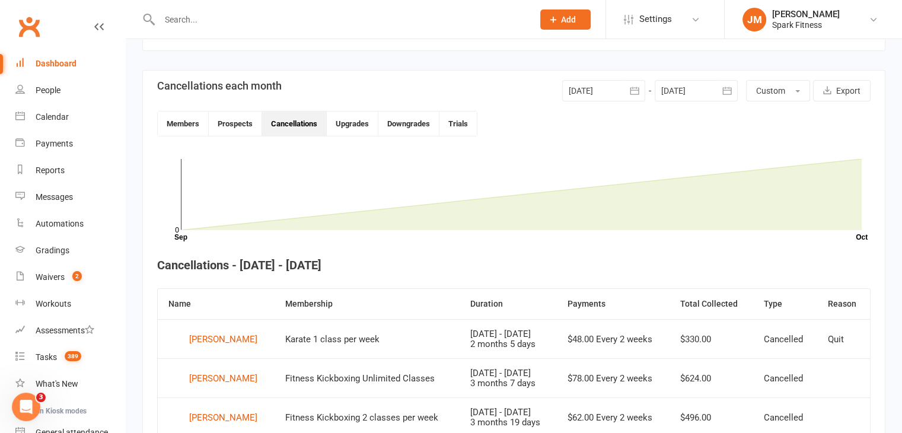
scroll to position [256, 0]
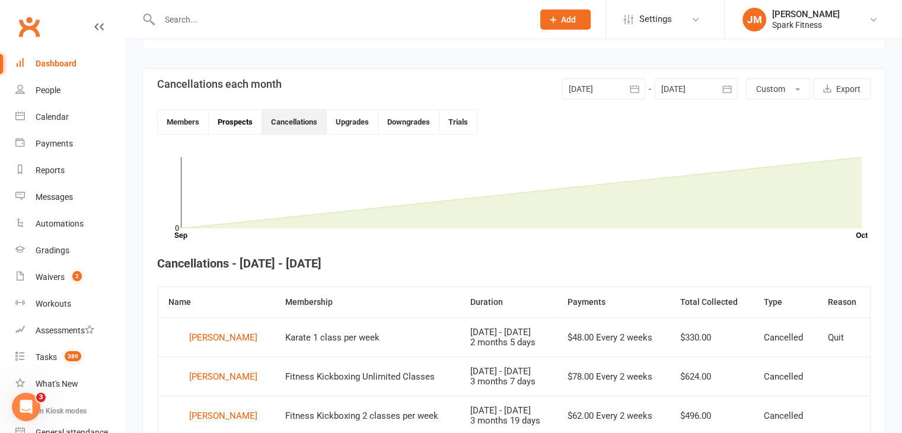
click at [232, 124] on button "Prospects" at bounding box center [235, 122] width 53 height 24
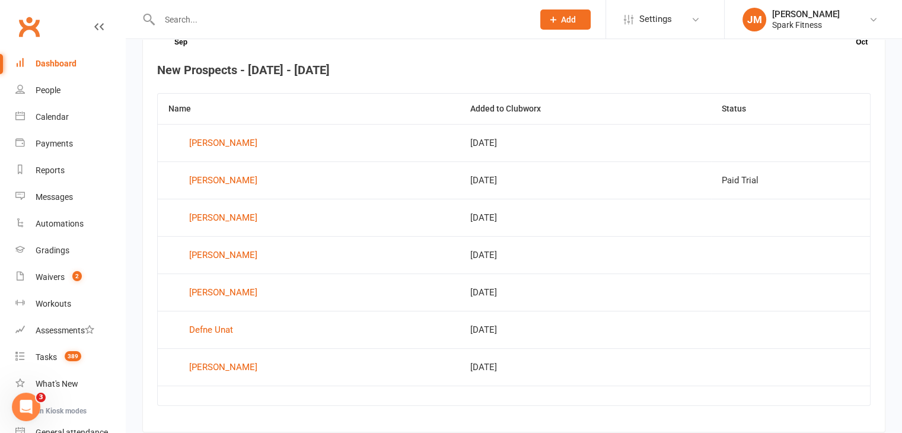
scroll to position [448, 0]
click at [222, 369] on div "[PERSON_NAME]" at bounding box center [223, 368] width 68 height 18
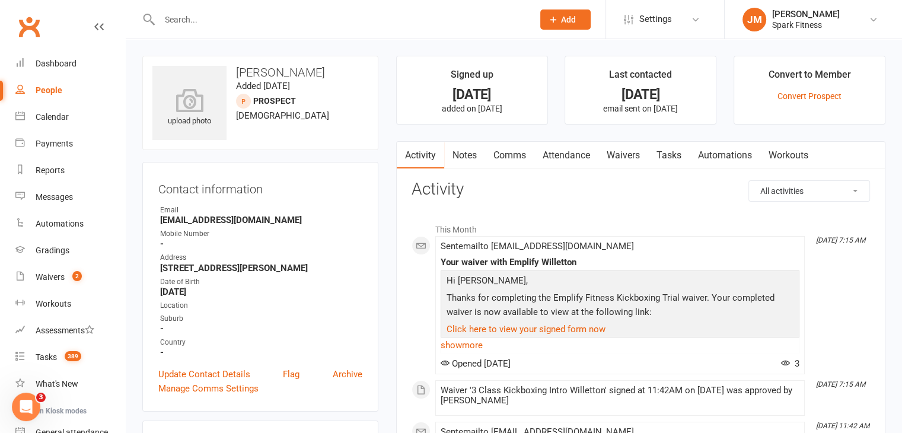
click at [569, 152] on link "Attendance" at bounding box center [566, 155] width 64 height 27
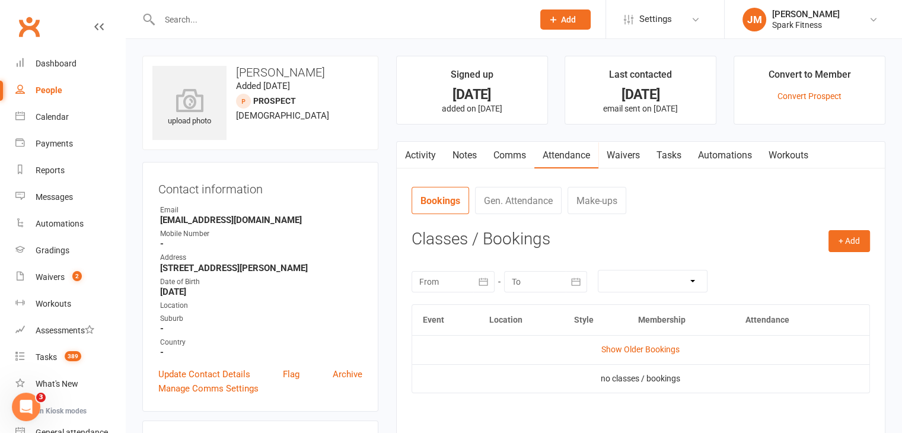
click at [175, 16] on input "text" at bounding box center [340, 19] width 369 height 17
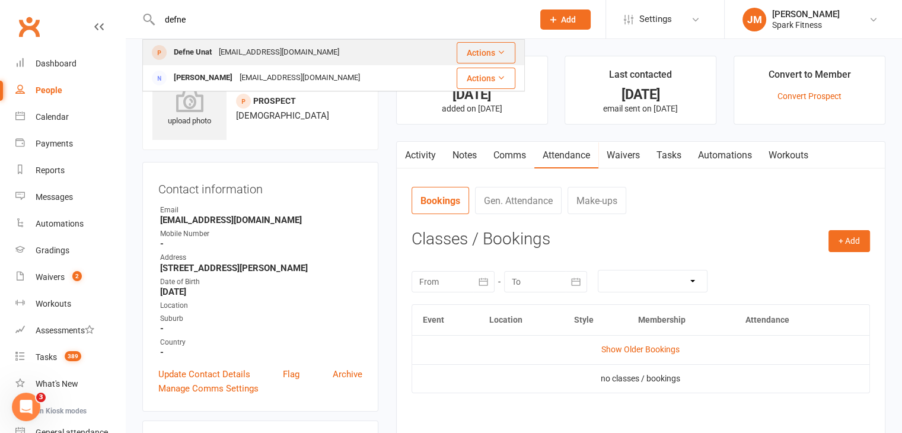
type input "defne"
click at [186, 53] on div "Defne Unat" at bounding box center [192, 52] width 45 height 17
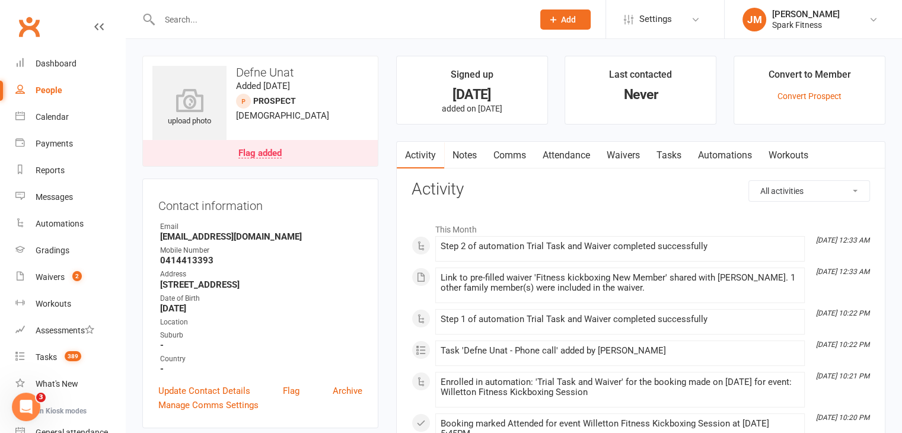
click at [576, 157] on link "Attendance" at bounding box center [566, 155] width 64 height 27
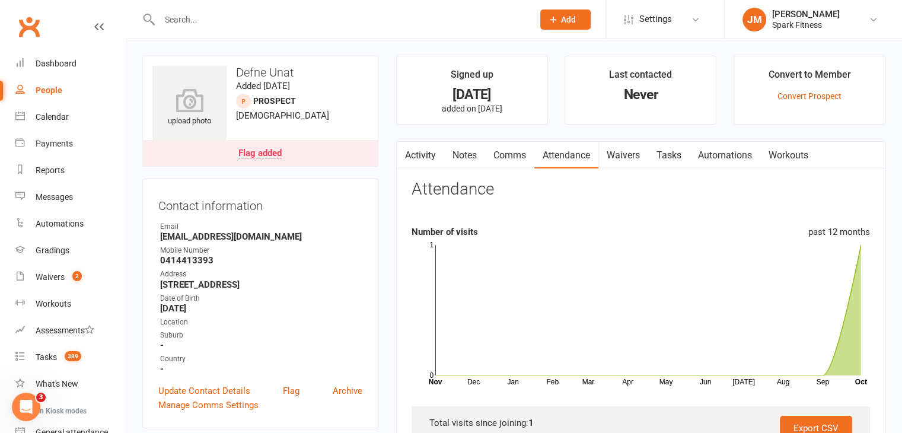
click at [199, 22] on input "text" at bounding box center [340, 19] width 369 height 17
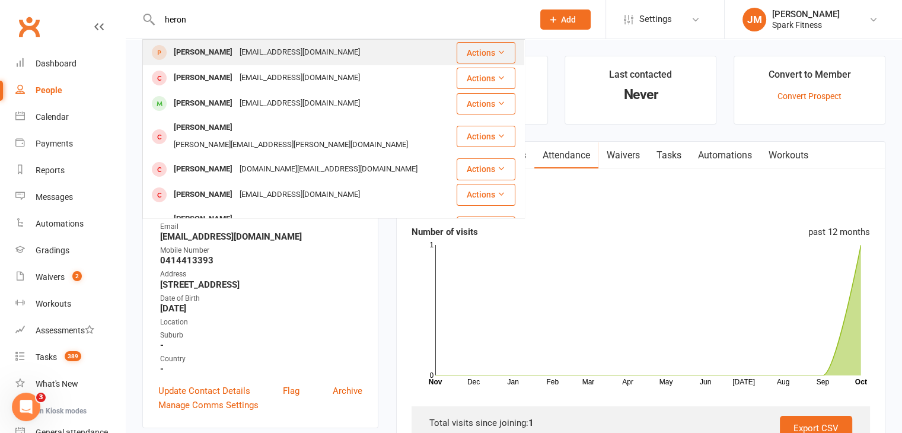
type input "heron"
click at [236, 50] on div "[EMAIL_ADDRESS][DOMAIN_NAME]" at bounding box center [299, 52] width 127 height 17
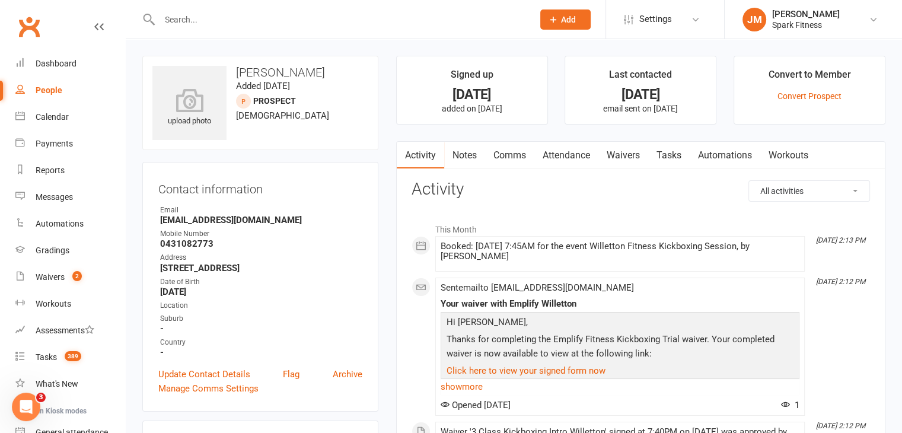
click at [218, 13] on input "text" at bounding box center [340, 19] width 369 height 17
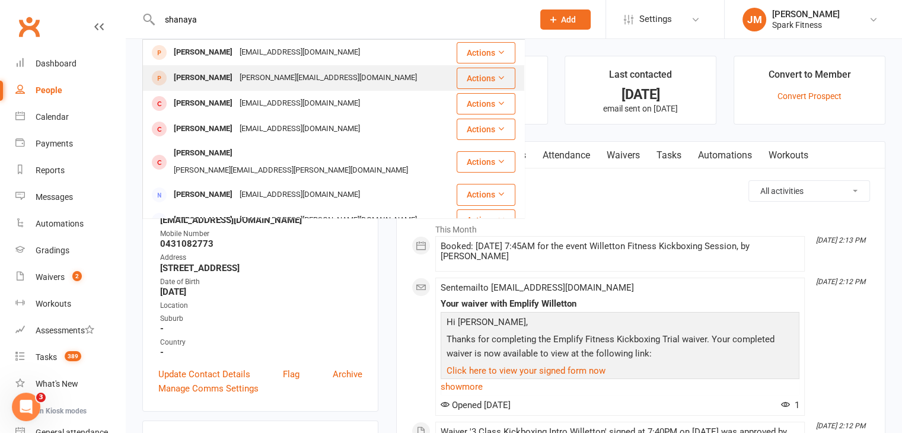
type input "shanaya"
click at [236, 80] on div "[PERSON_NAME][EMAIL_ADDRESS][DOMAIN_NAME]" at bounding box center [328, 77] width 184 height 17
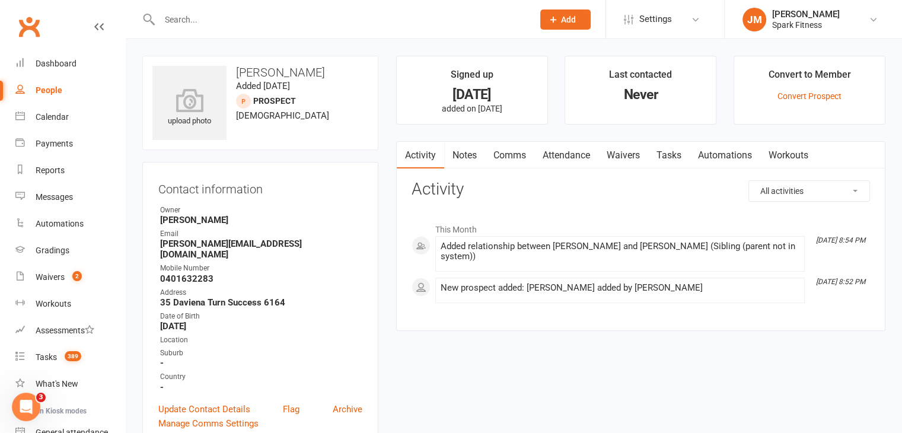
click at [565, 156] on link "Attendance" at bounding box center [566, 155] width 64 height 27
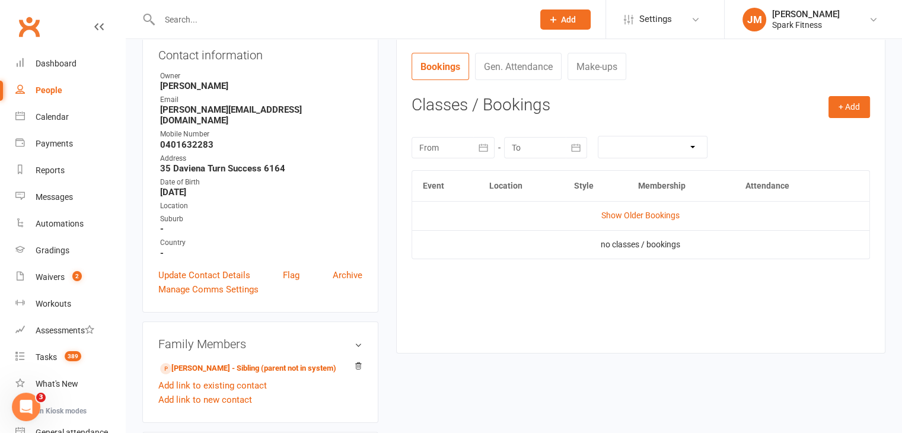
scroll to position [140, 0]
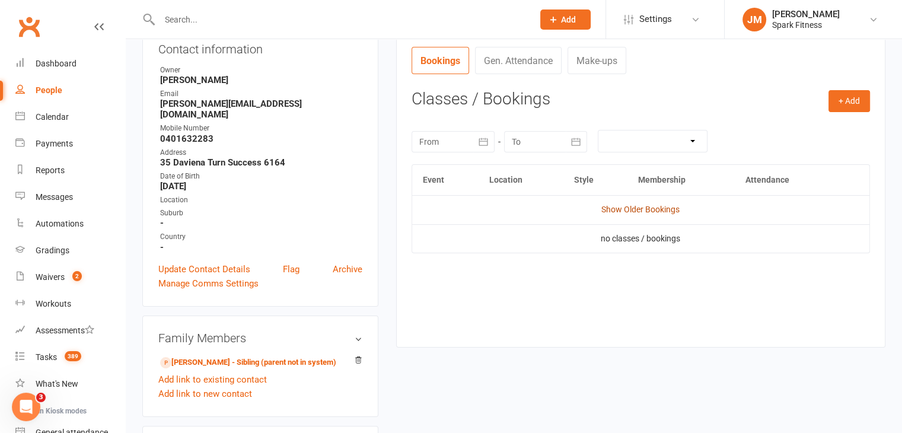
click at [637, 211] on link "Show Older Bookings" at bounding box center [640, 209] width 78 height 9
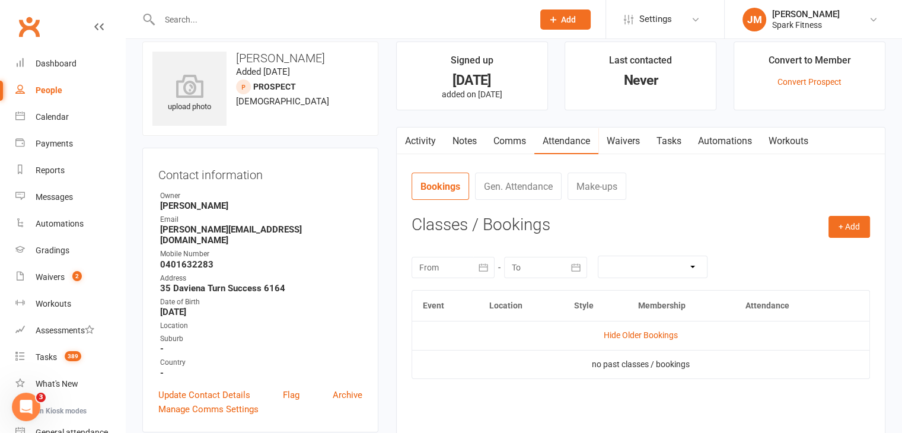
scroll to position [15, 0]
click at [310, 227] on strong "[PERSON_NAME][EMAIL_ADDRESS][DOMAIN_NAME]" at bounding box center [261, 233] width 202 height 21
click at [185, 18] on input "text" at bounding box center [340, 19] width 369 height 17
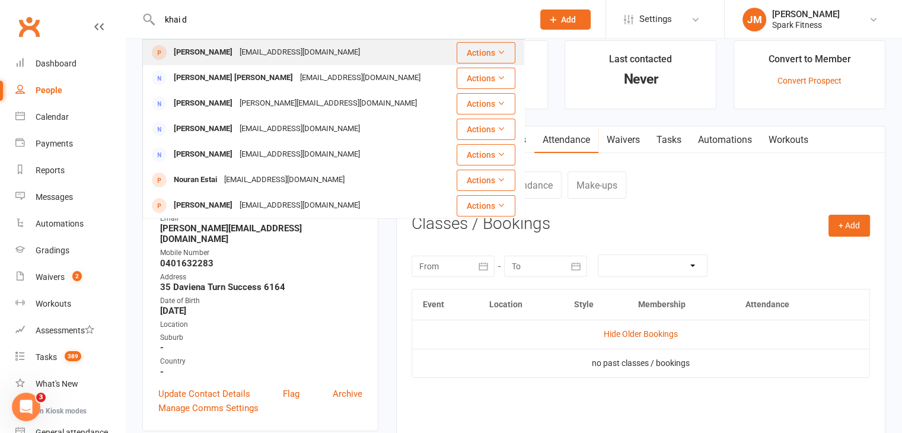
type input "khai d"
click at [236, 48] on div "[EMAIL_ADDRESS][DOMAIN_NAME]" at bounding box center [299, 52] width 127 height 17
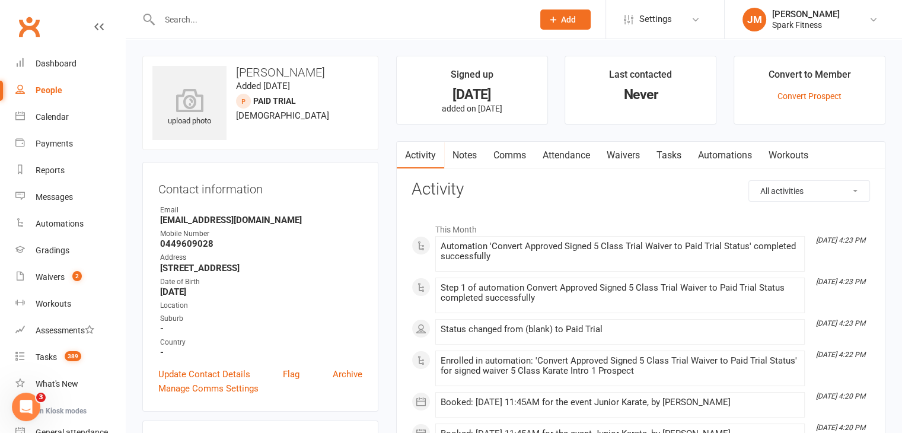
click at [568, 150] on link "Attendance" at bounding box center [566, 155] width 64 height 27
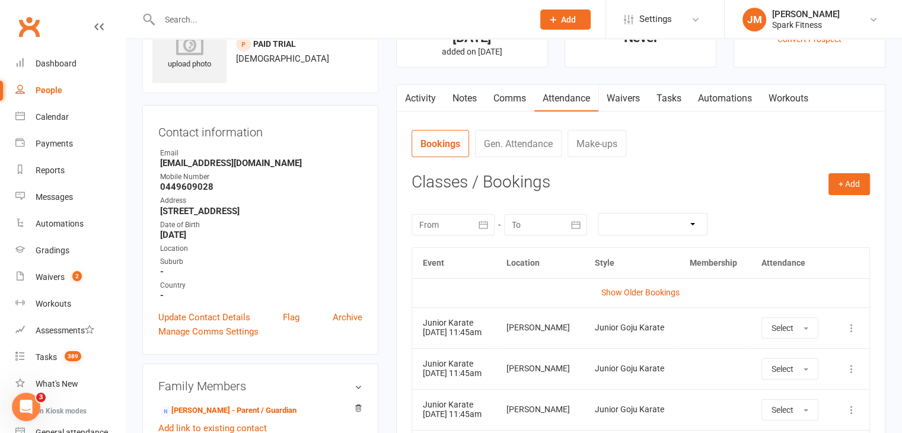
scroll to position [80, 0]
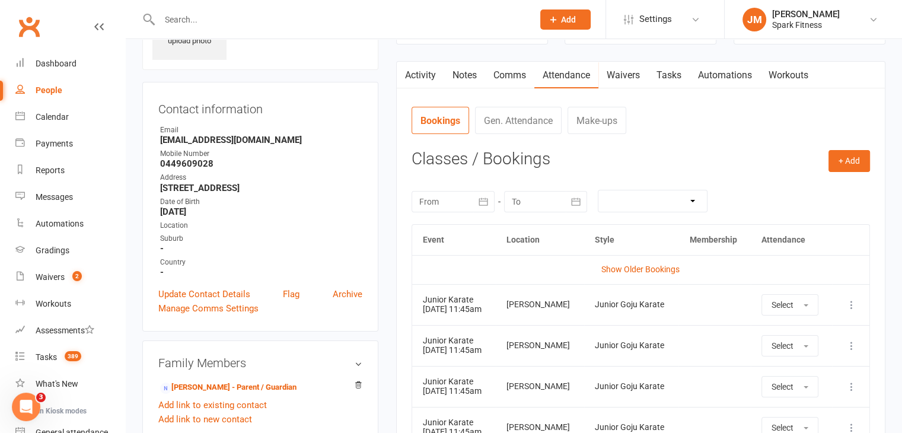
click at [268, 21] on input "text" at bounding box center [340, 19] width 369 height 17
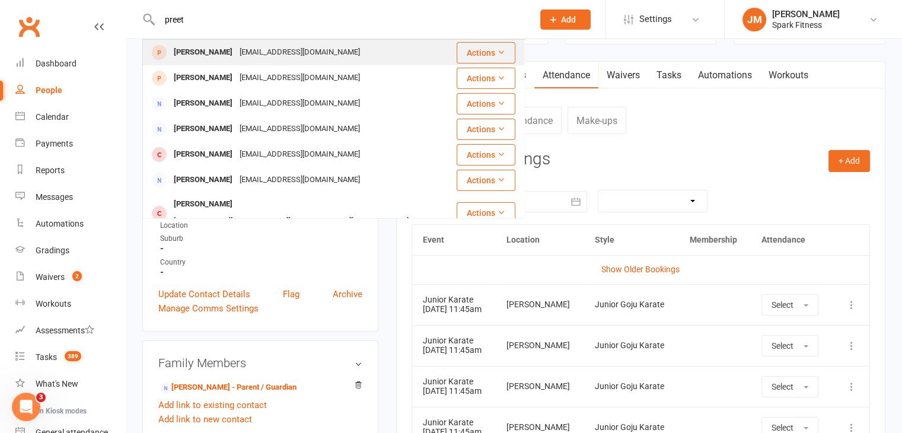
type input "preet"
click at [237, 52] on div "[EMAIL_ADDRESS][DOMAIN_NAME]" at bounding box center [299, 52] width 127 height 17
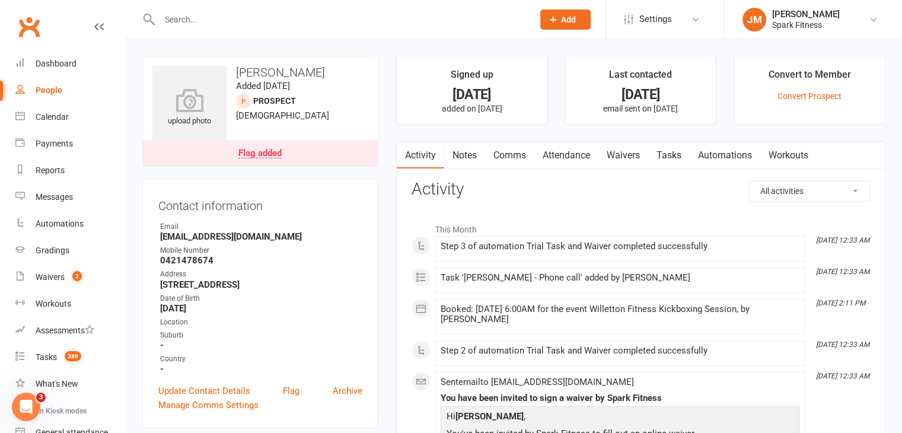
click at [185, 20] on input "text" at bounding box center [340, 19] width 369 height 17
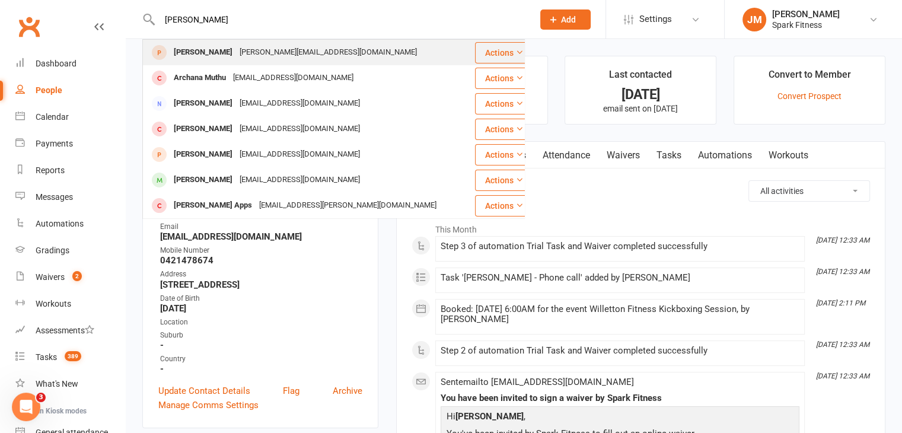
type input "[PERSON_NAME]"
click at [222, 51] on div "[PERSON_NAME]" at bounding box center [203, 52] width 66 height 17
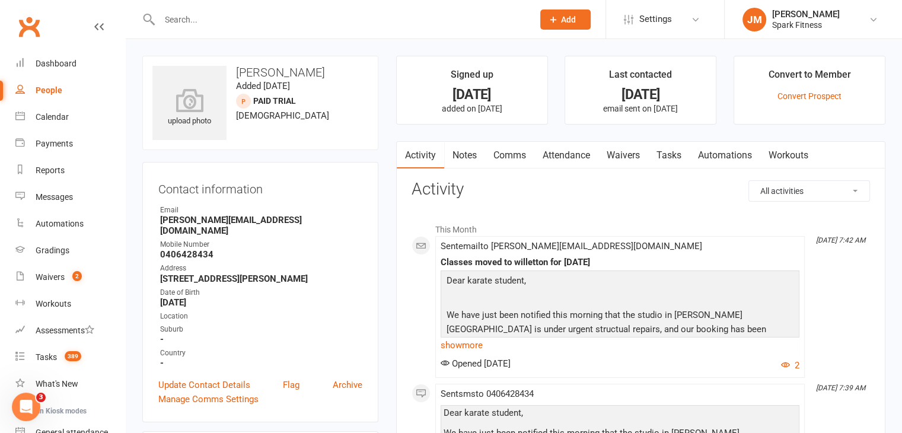
click at [553, 155] on link "Attendance" at bounding box center [566, 155] width 64 height 27
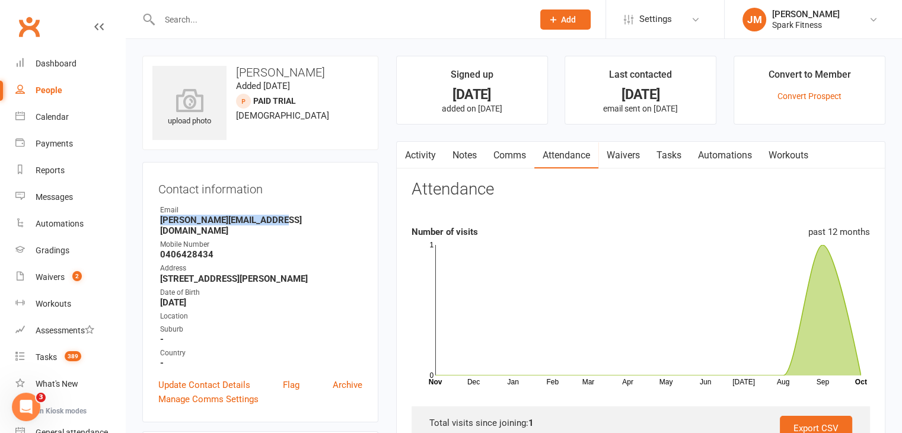
drag, startPoint x: 280, startPoint y: 222, endPoint x: 135, endPoint y: 223, distance: 144.7
copy strong "[PERSON_NAME][EMAIL_ADDRESS][DOMAIN_NAME]"
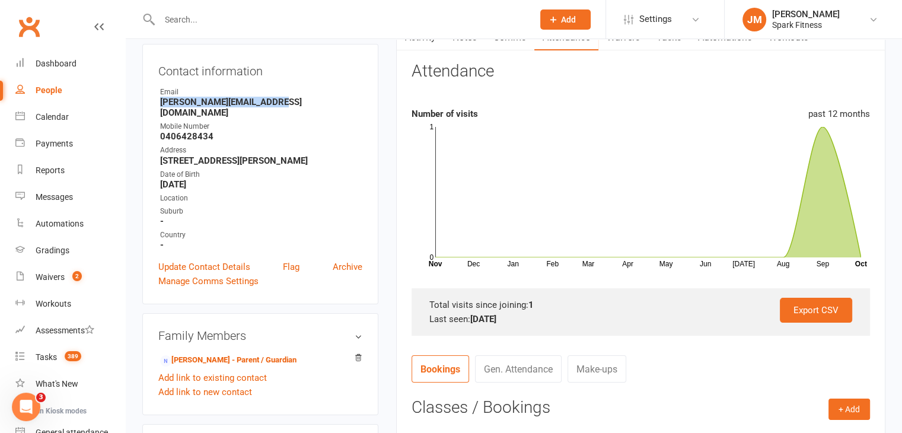
scroll to position [119, 0]
click at [197, 13] on input "text" at bounding box center [340, 19] width 369 height 17
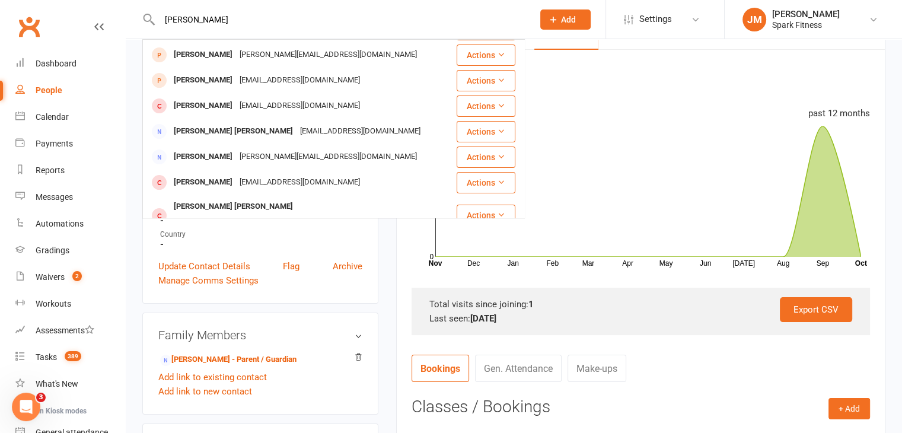
scroll to position [0, 0]
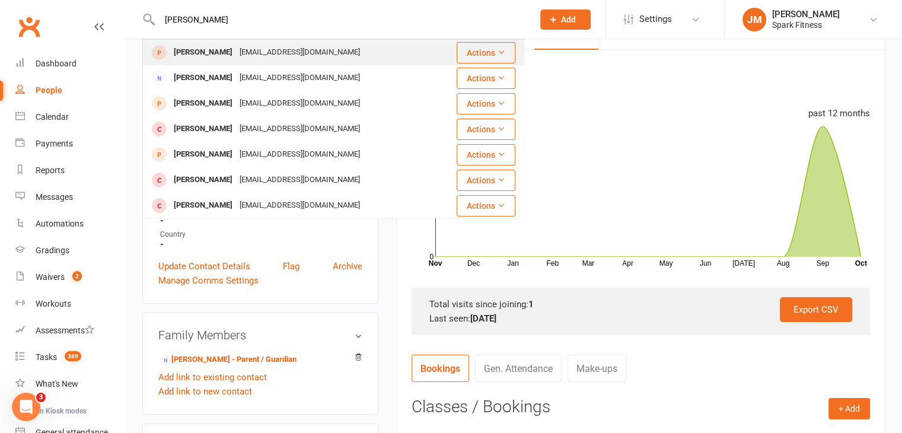
type input "[PERSON_NAME]"
click at [240, 57] on div "[EMAIL_ADDRESS][DOMAIN_NAME]" at bounding box center [299, 52] width 127 height 17
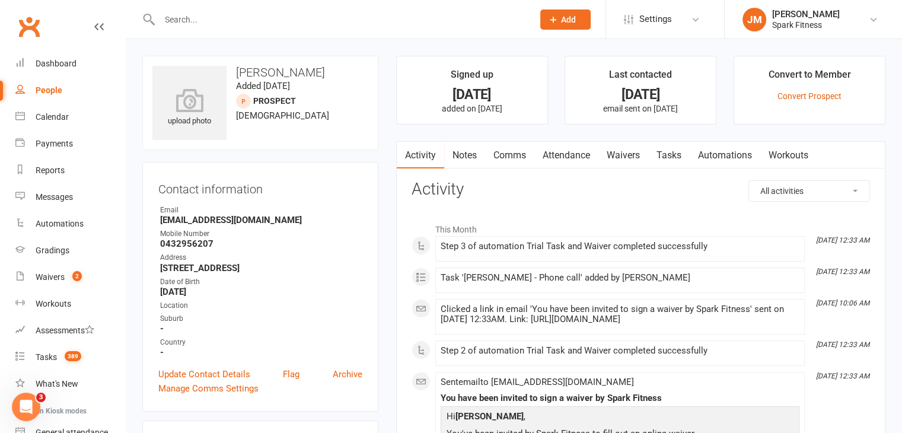
click at [569, 151] on link "Attendance" at bounding box center [566, 155] width 64 height 27
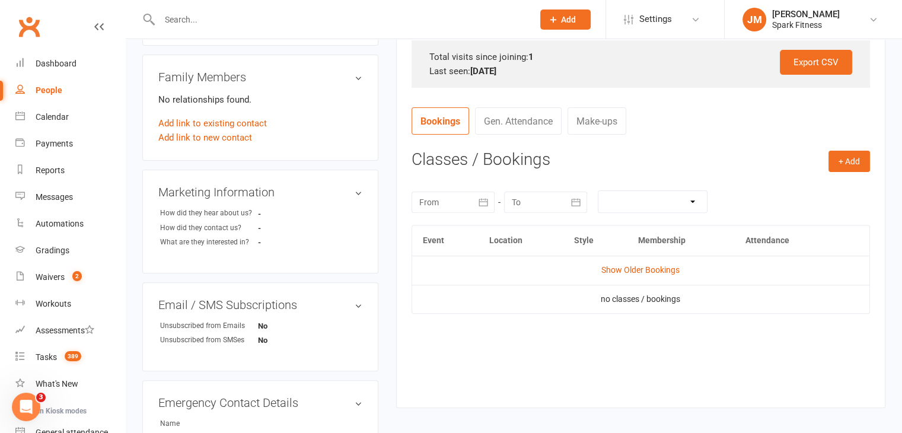
scroll to position [367, 0]
click at [636, 270] on link "Show Older Bookings" at bounding box center [640, 268] width 78 height 9
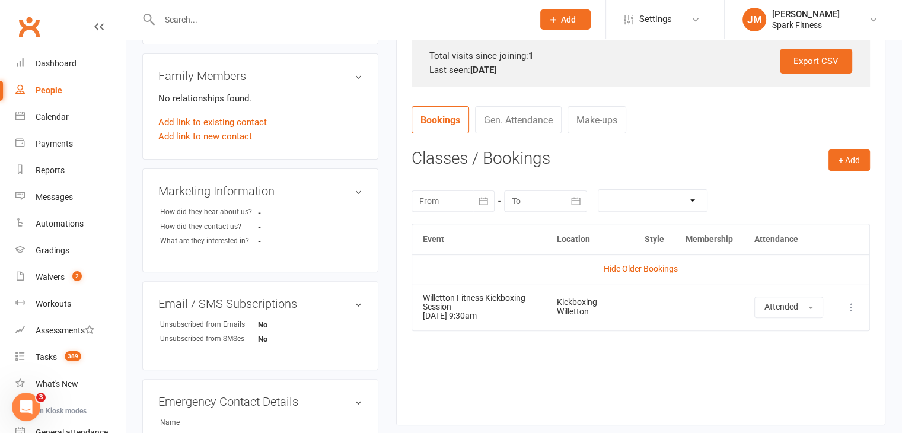
scroll to position [0, 0]
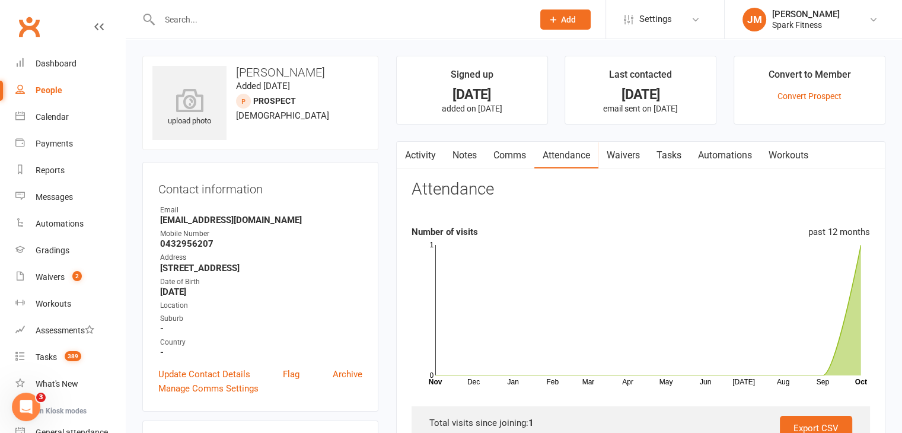
click at [178, 11] on input "text" at bounding box center [340, 19] width 369 height 17
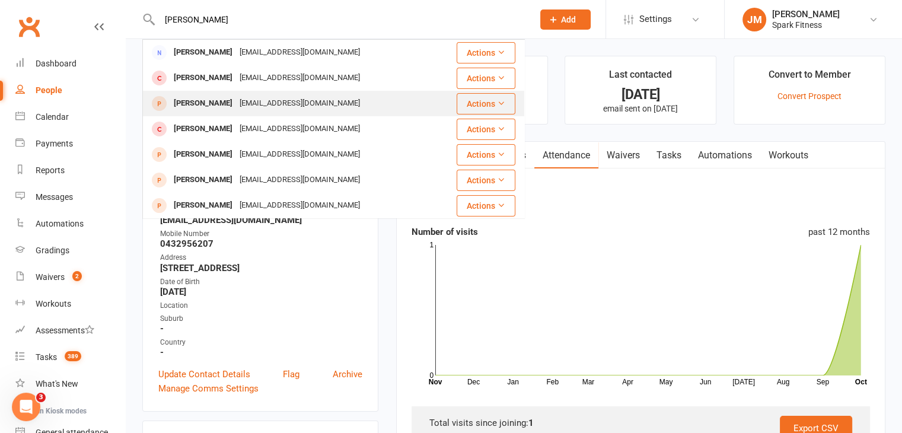
type input "[PERSON_NAME]"
click at [242, 104] on div "[EMAIL_ADDRESS][DOMAIN_NAME]" at bounding box center [299, 103] width 127 height 17
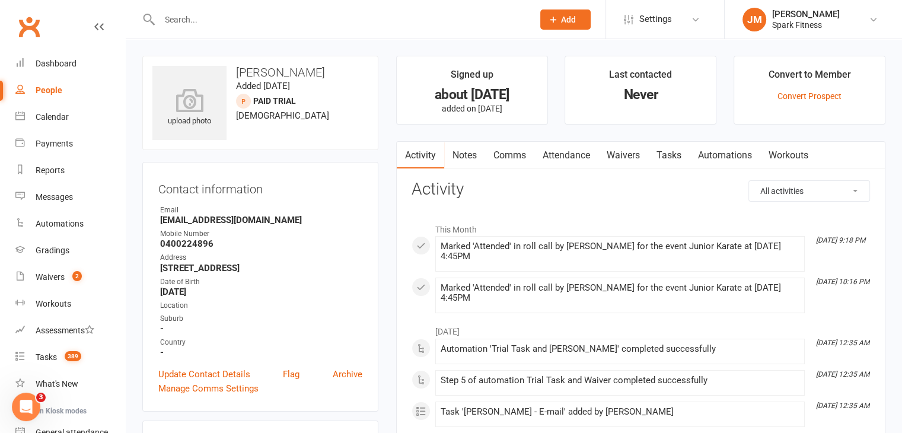
click at [548, 152] on link "Attendance" at bounding box center [566, 155] width 64 height 27
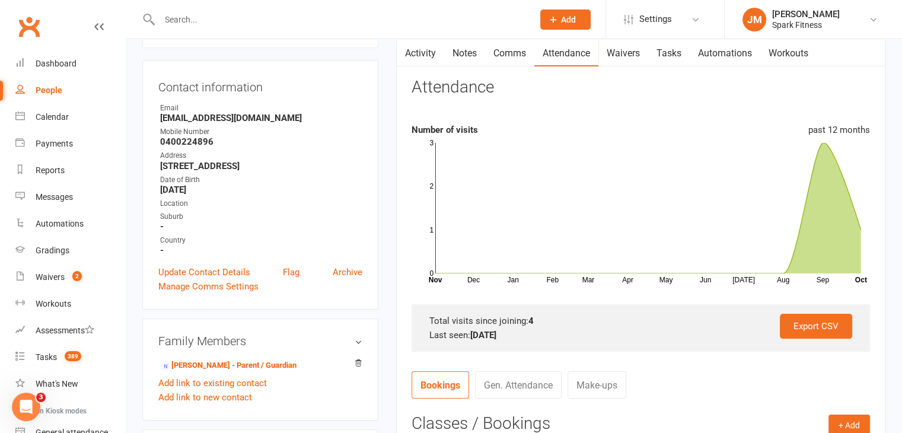
scroll to position [104, 0]
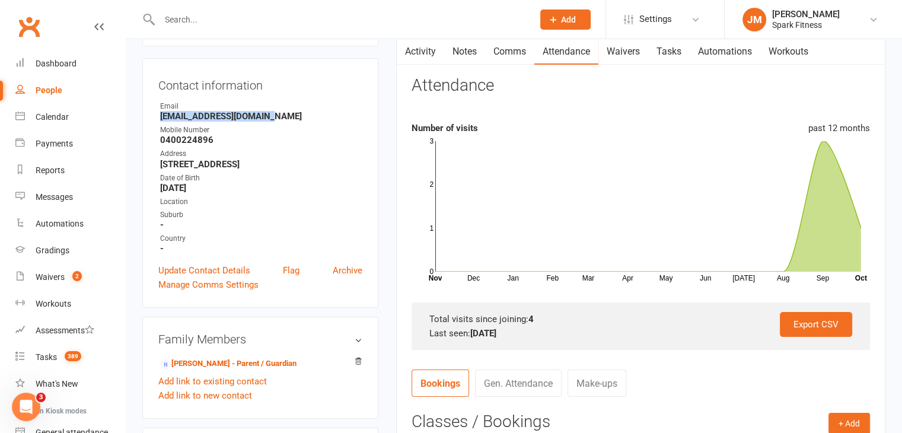
drag, startPoint x: 278, startPoint y: 110, endPoint x: 141, endPoint y: 114, distance: 137.6
click at [141, 114] on div "upload photo [PERSON_NAME] Added [DATE] Paid Trial prospect [DEMOGRAPHIC_DATA] …" at bounding box center [260, 433] width 254 height 963
copy strong "[EMAIL_ADDRESS][DOMAIN_NAME]"
click at [60, 280] on div "Waivers" at bounding box center [50, 276] width 29 height 9
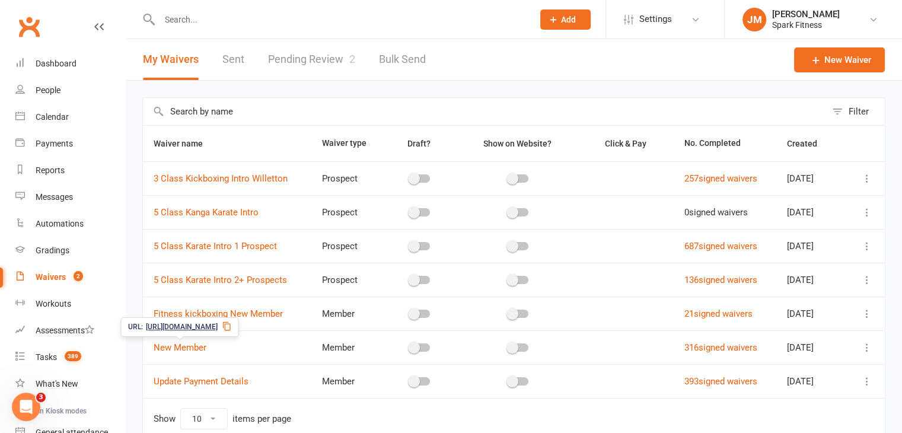
click at [200, 328] on span "[URL][DOMAIN_NAME]" at bounding box center [182, 326] width 72 height 11
click at [213, 22] on input "text" at bounding box center [340, 19] width 369 height 17
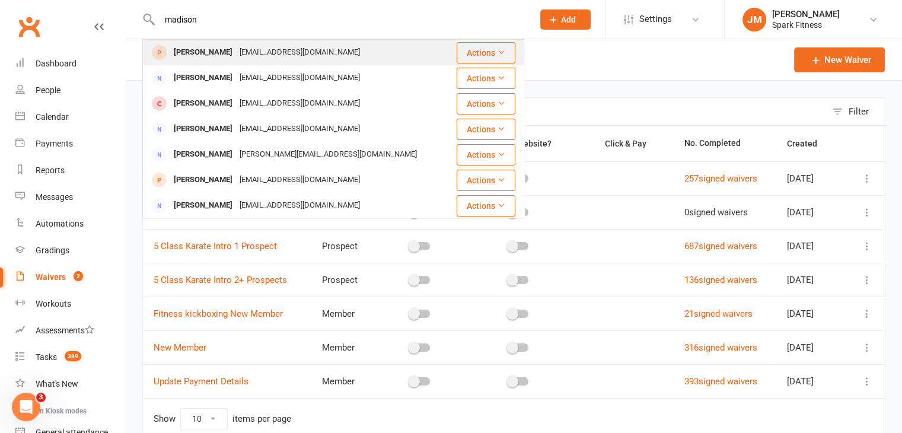
type input "madison"
click at [218, 44] on div "[PERSON_NAME]" at bounding box center [203, 52] width 66 height 17
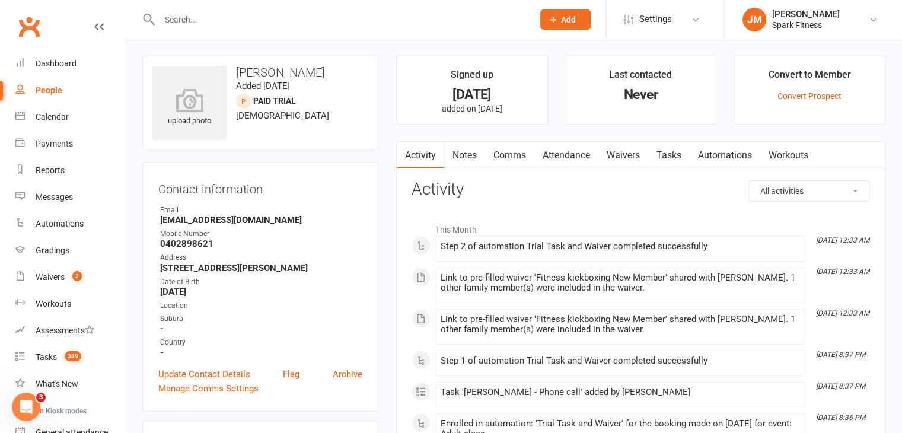
click at [582, 154] on link "Attendance" at bounding box center [566, 155] width 64 height 27
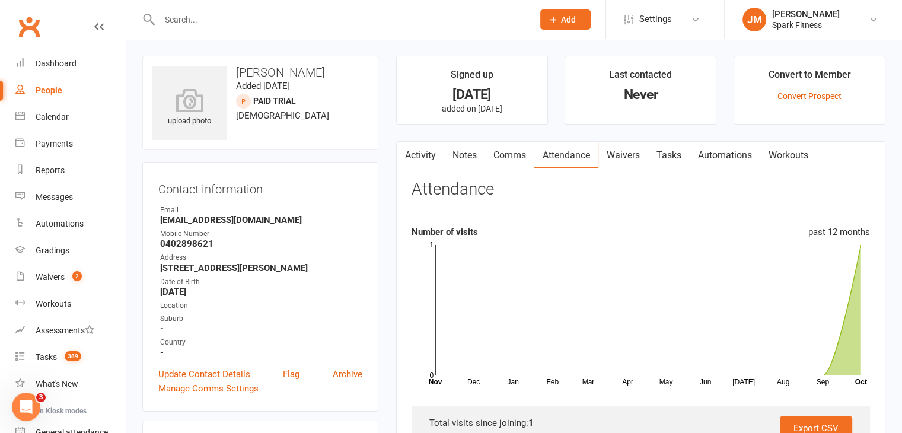
click at [209, 26] on input "text" at bounding box center [340, 19] width 369 height 17
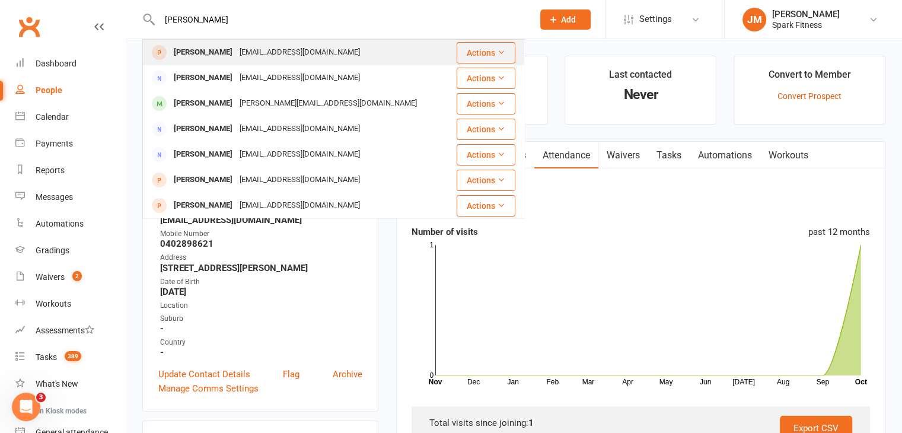
type input "[PERSON_NAME]"
click at [267, 50] on div "[EMAIL_ADDRESS][DOMAIN_NAME]" at bounding box center [299, 52] width 127 height 17
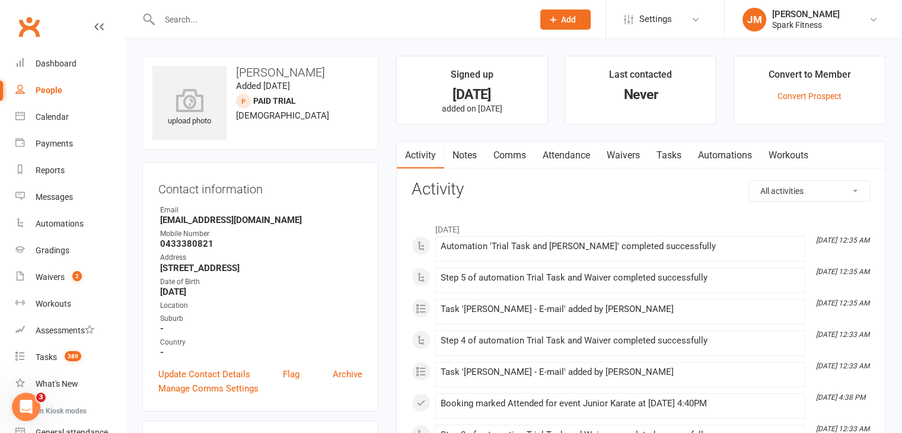
click at [569, 157] on link "Attendance" at bounding box center [566, 155] width 64 height 27
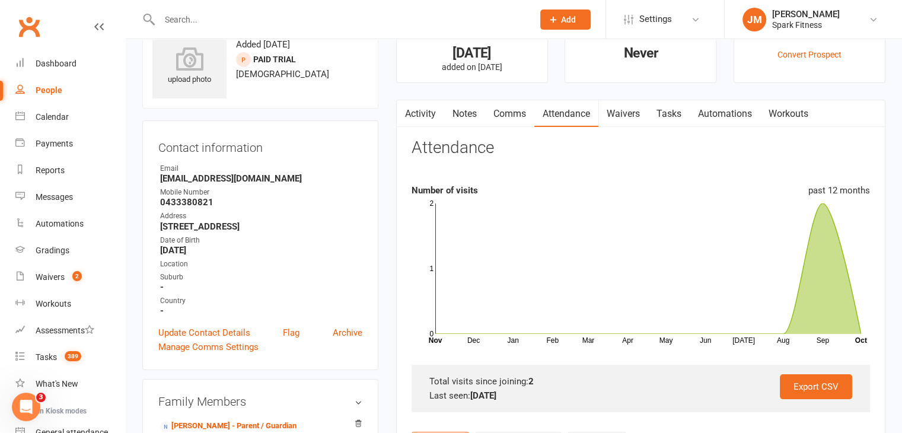
scroll to position [42, 0]
click at [273, 21] on input "text" at bounding box center [340, 19] width 369 height 17
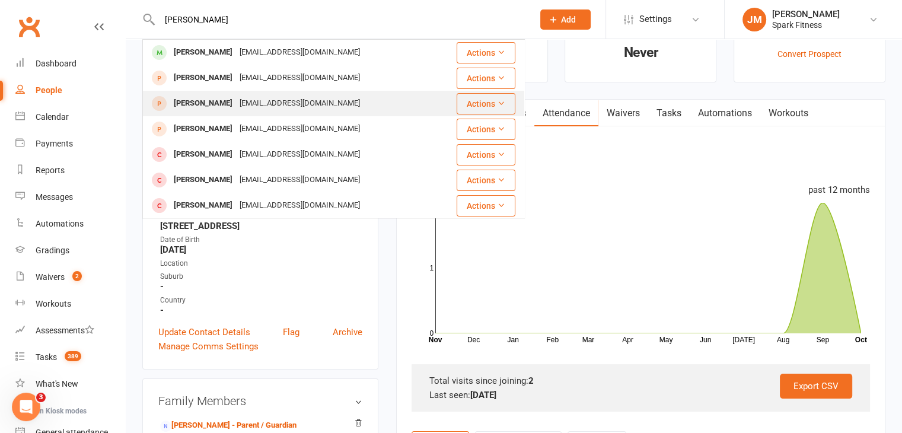
type input "[PERSON_NAME]"
click at [236, 101] on div "[EMAIL_ADDRESS][DOMAIN_NAME]" at bounding box center [299, 103] width 127 height 17
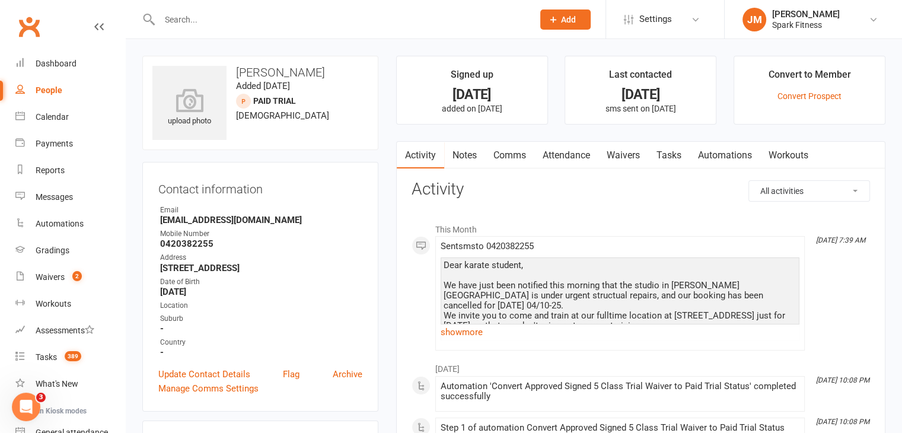
click at [566, 149] on link "Attendance" at bounding box center [566, 155] width 64 height 27
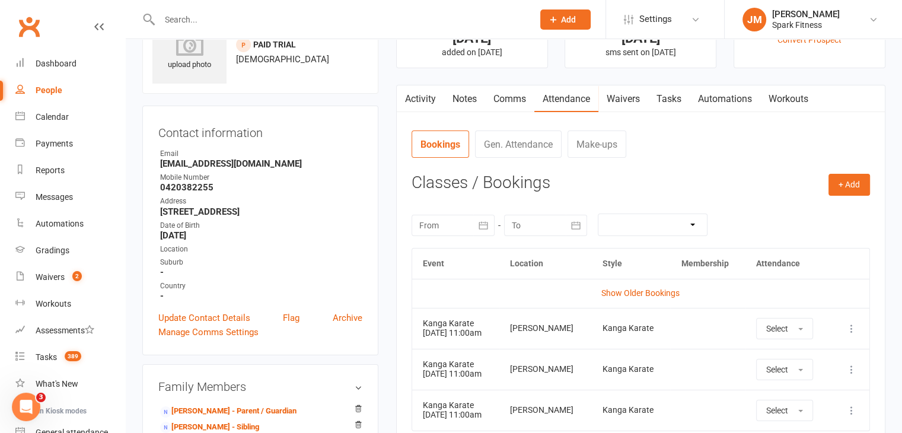
scroll to position [53, 0]
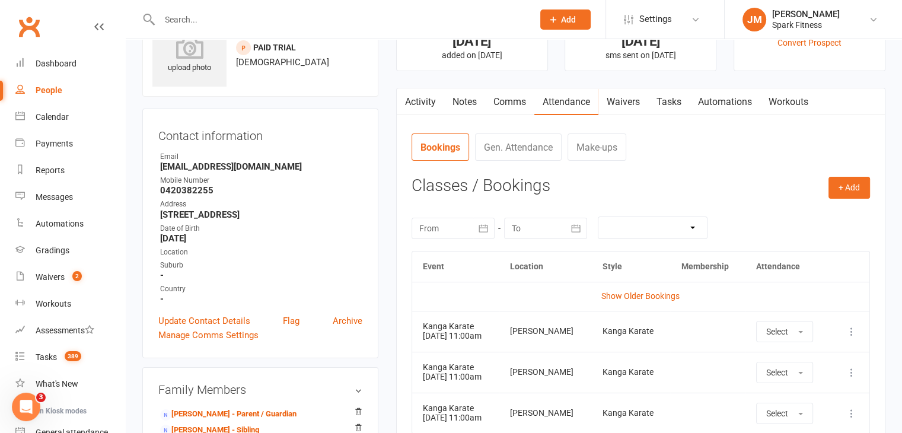
drag, startPoint x: 302, startPoint y: 160, endPoint x: 178, endPoint y: 181, distance: 126.2
click at [178, 181] on ul "Owner Email [EMAIL_ADDRESS][DOMAIN_NAME] Mobile Number [PHONE_NUMBER] Address […" at bounding box center [260, 227] width 204 height 153
drag, startPoint x: 273, startPoint y: 167, endPoint x: 156, endPoint y: 164, distance: 116.8
click at [156, 164] on div "Contact information Owner Email [EMAIL_ADDRESS][DOMAIN_NAME] Mobile Number [PHO…" at bounding box center [260, 233] width 236 height 250
click at [160, 164] on strong "[EMAIL_ADDRESS][DOMAIN_NAME]" at bounding box center [261, 166] width 202 height 11
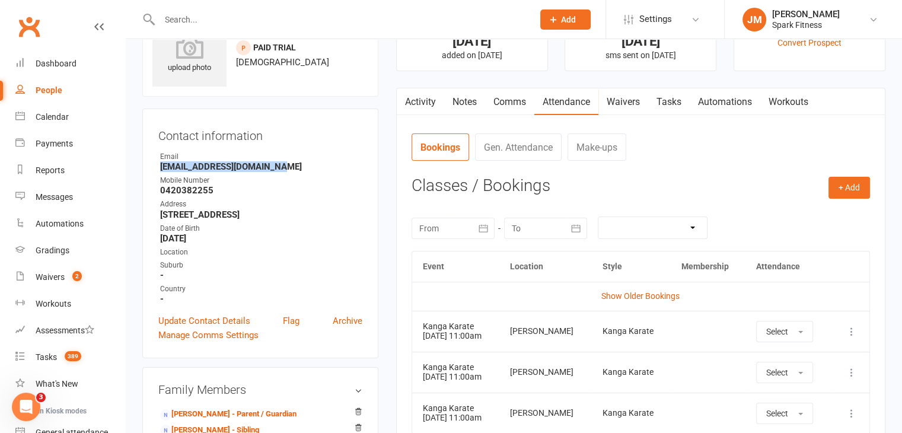
drag, startPoint x: 155, startPoint y: 164, endPoint x: 296, endPoint y: 162, distance: 141.1
click at [296, 162] on div "Contact information Owner Email [EMAIL_ADDRESS][DOMAIN_NAME] Mobile Number [PHO…" at bounding box center [260, 233] width 236 height 250
